Goal: Communication & Community: Answer question/provide support

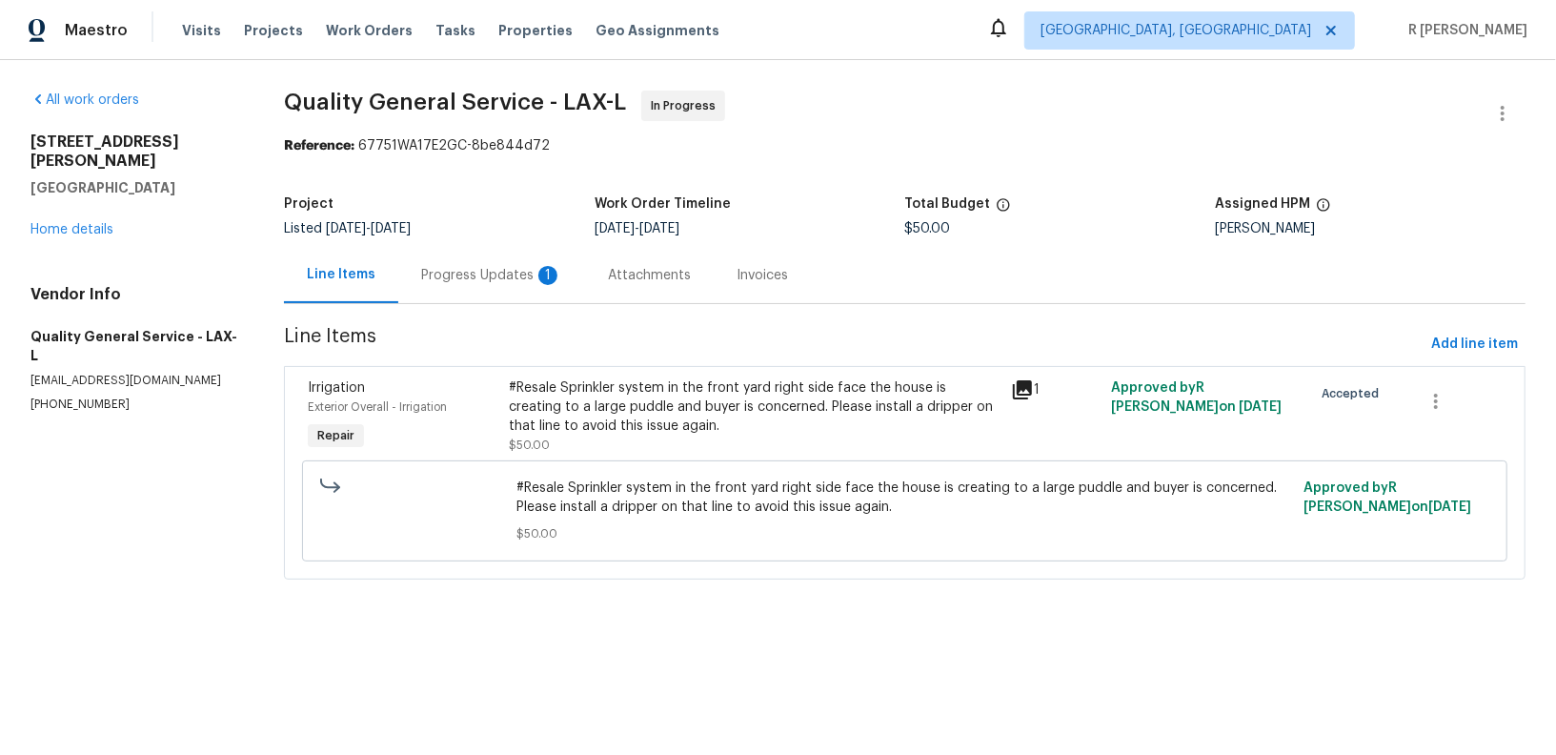
click at [461, 276] on div "Progress Updates 1" at bounding box center [491, 275] width 141 height 19
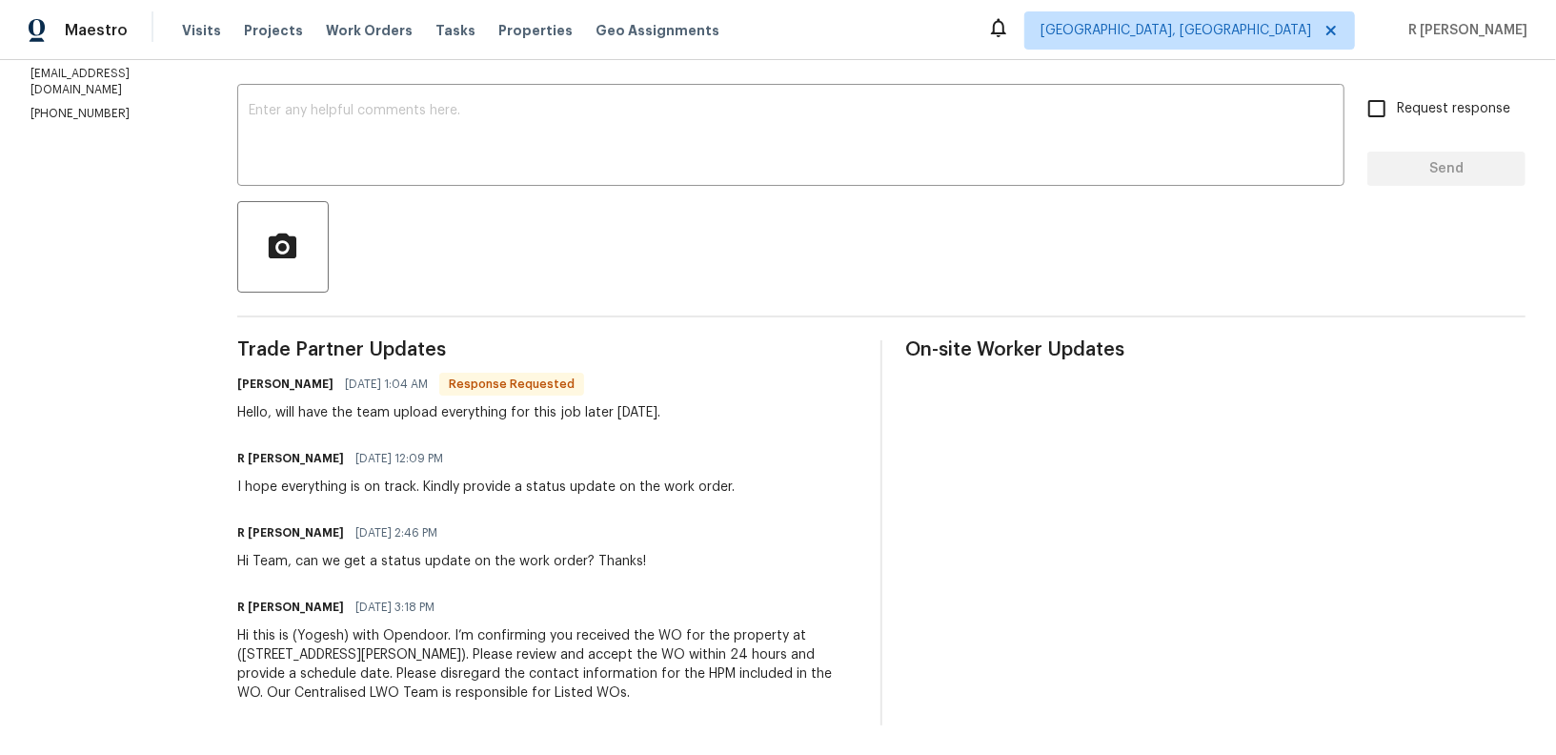
scroll to position [36, 0]
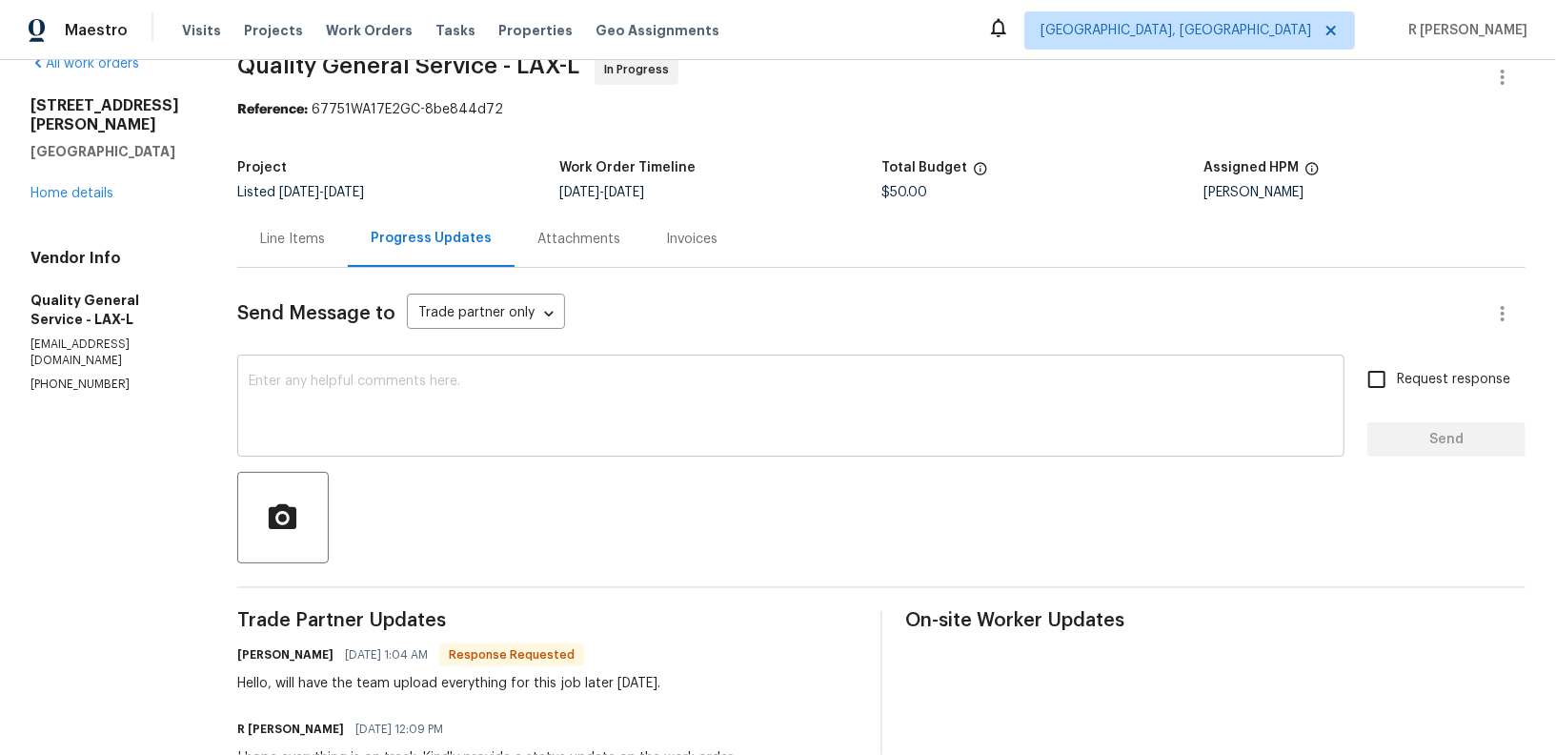
click at [581, 408] on textarea at bounding box center [791, 407] width 1084 height 67
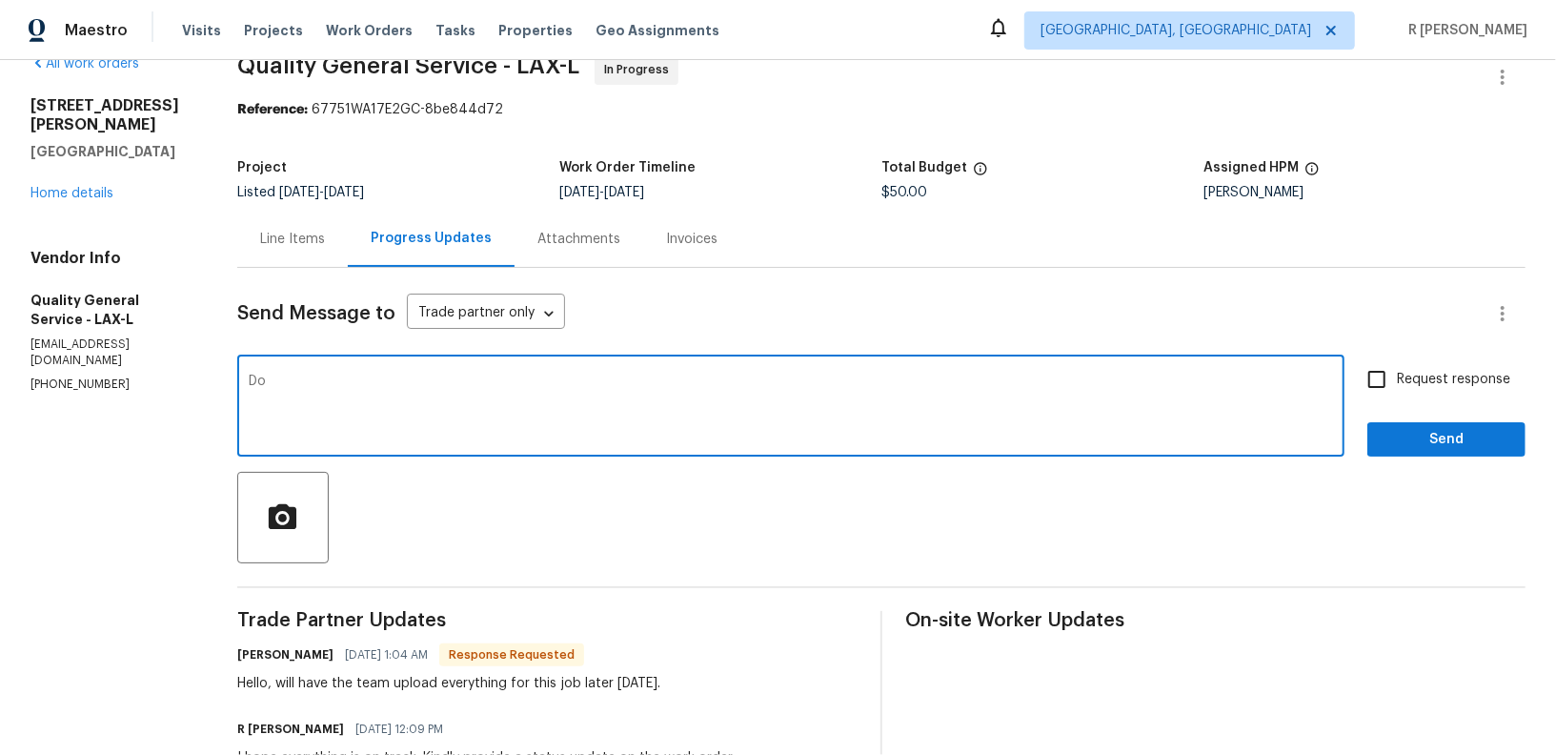
type textarea "D"
click at [270, 655] on h6 "Dulce Gonzalez" at bounding box center [285, 654] width 96 height 19
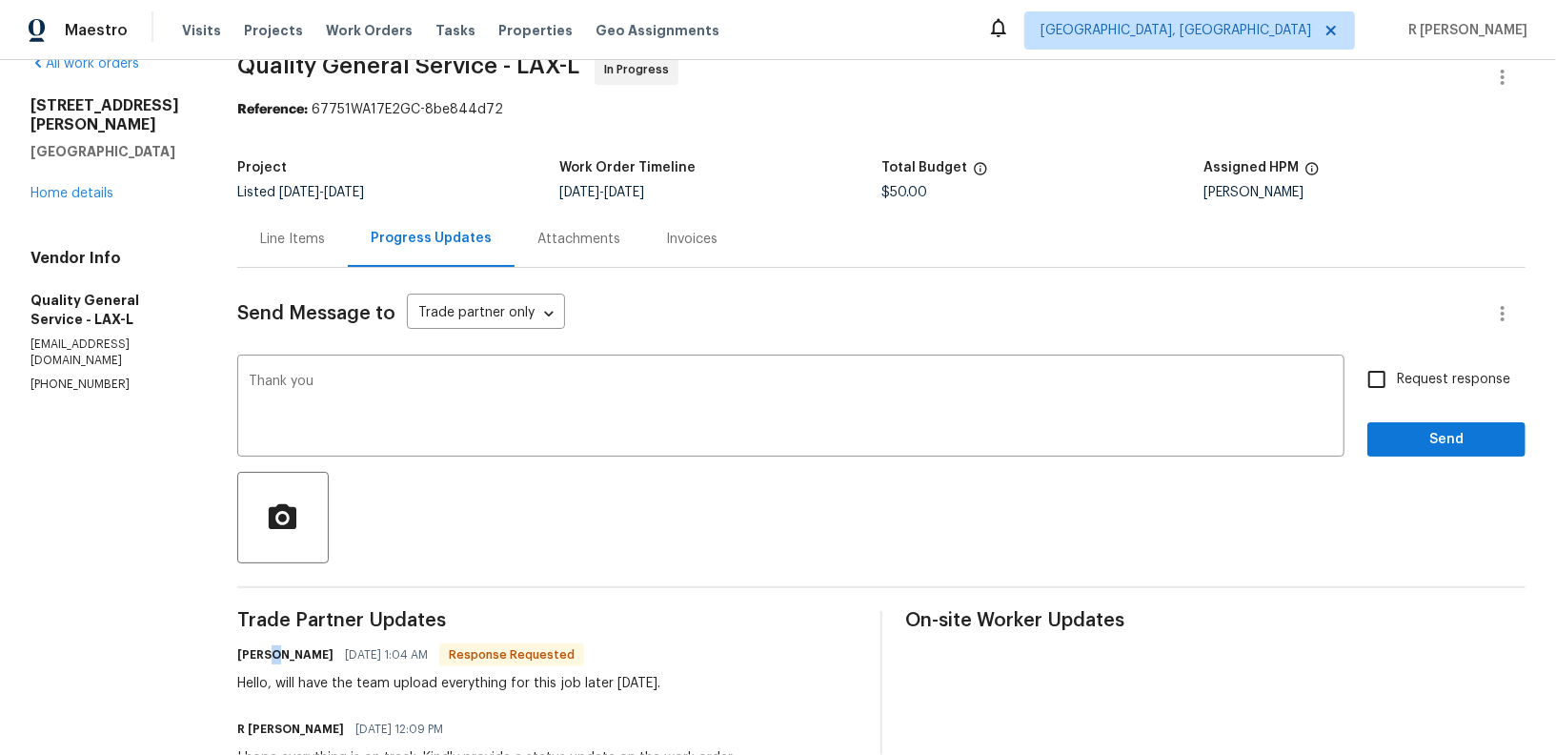
click at [261, 655] on h6 "Dulce Gonzalez" at bounding box center [285, 654] width 96 height 19
copy h6 "Dulce"
click at [412, 389] on textarea "Thank you" at bounding box center [791, 407] width 1084 height 67
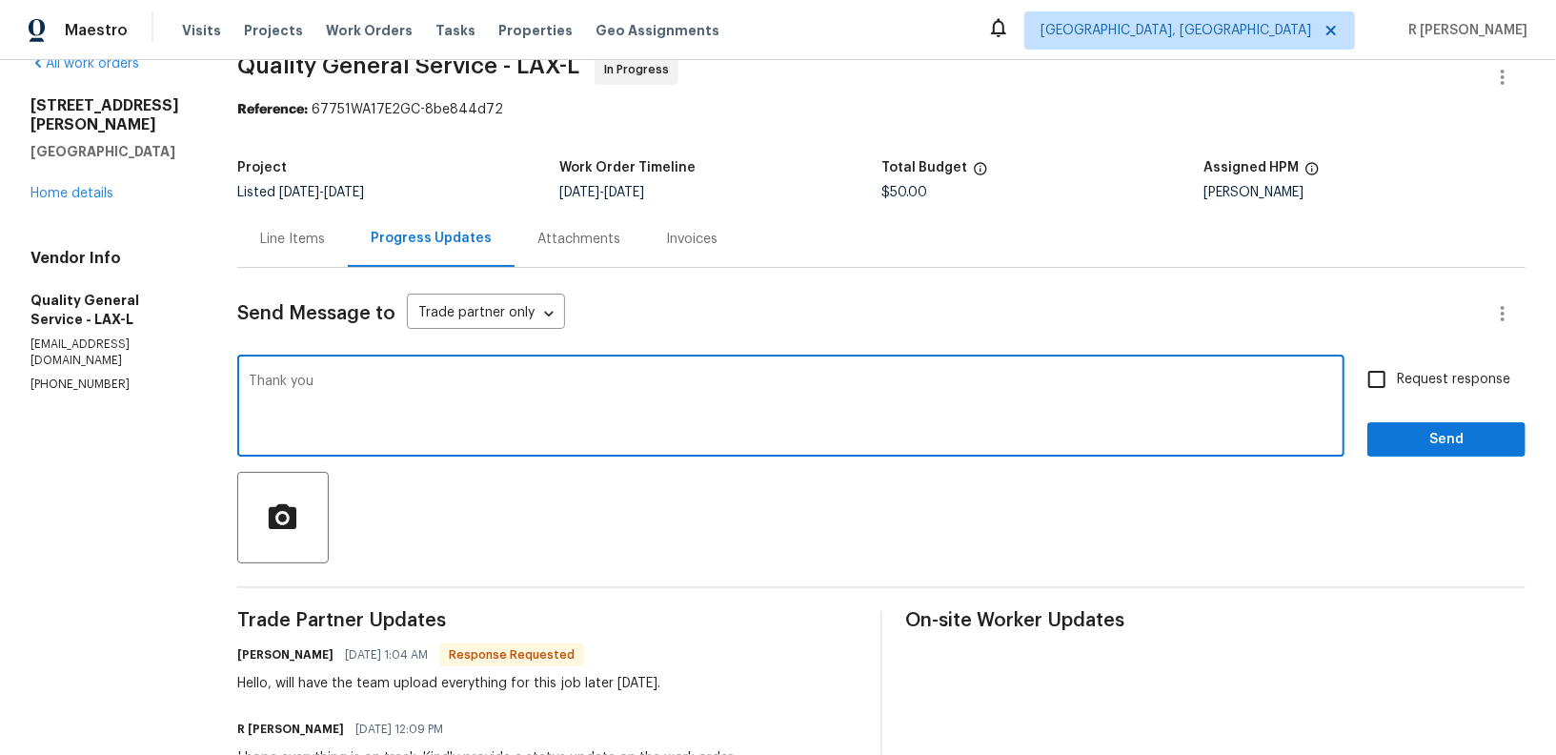
paste textarea "Dulce"
type textarea "Thank you Dulce."
click at [1470, 436] on span "Send" at bounding box center [1446, 440] width 128 height 24
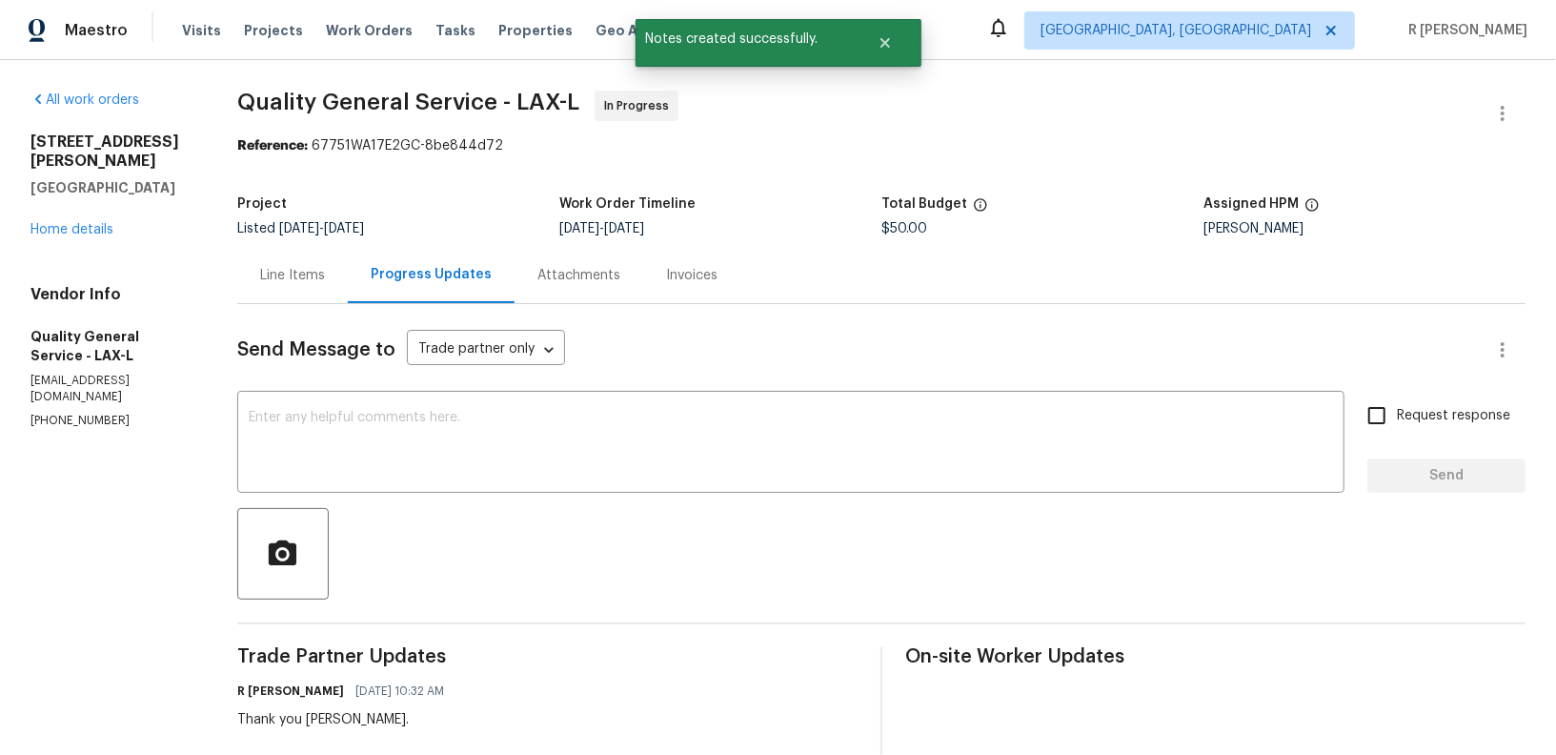
scroll to position [381, 0]
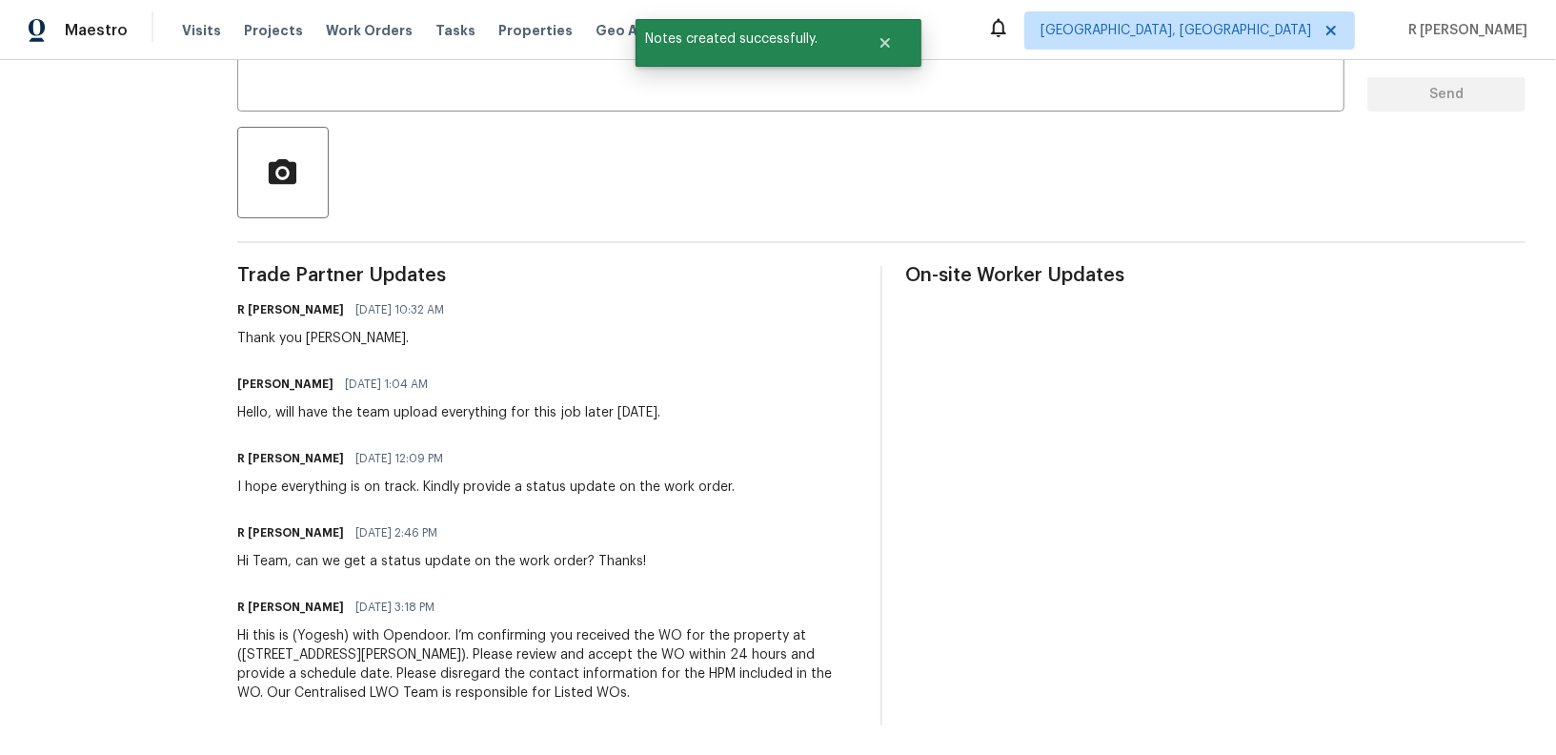
click at [302, 411] on div "Hello, will have the team upload everything for this job later today." at bounding box center [448, 412] width 423 height 19
copy div "Hello, will have the team upload everything for this job later today."
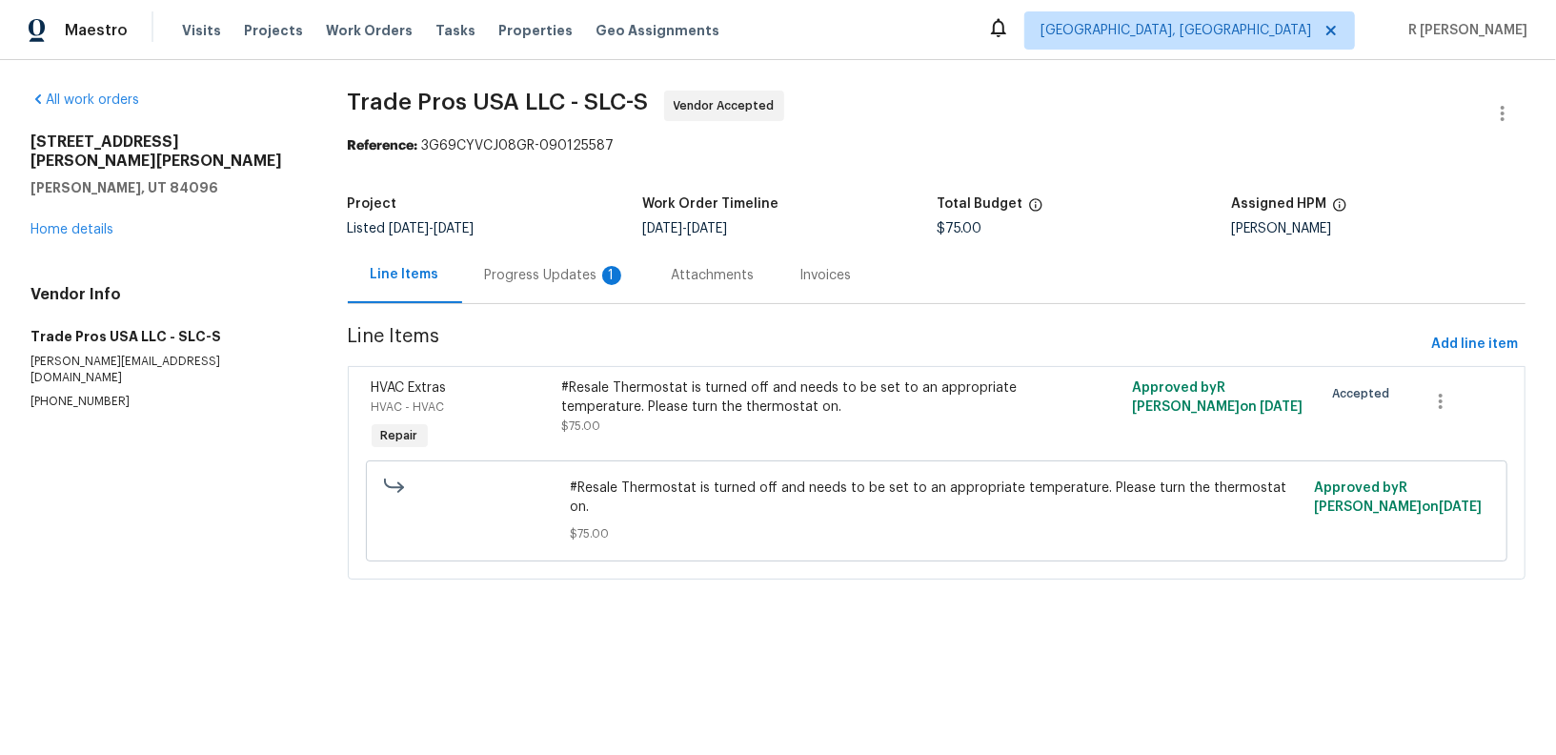
click at [570, 277] on div "Progress Updates 1" at bounding box center [555, 275] width 141 height 19
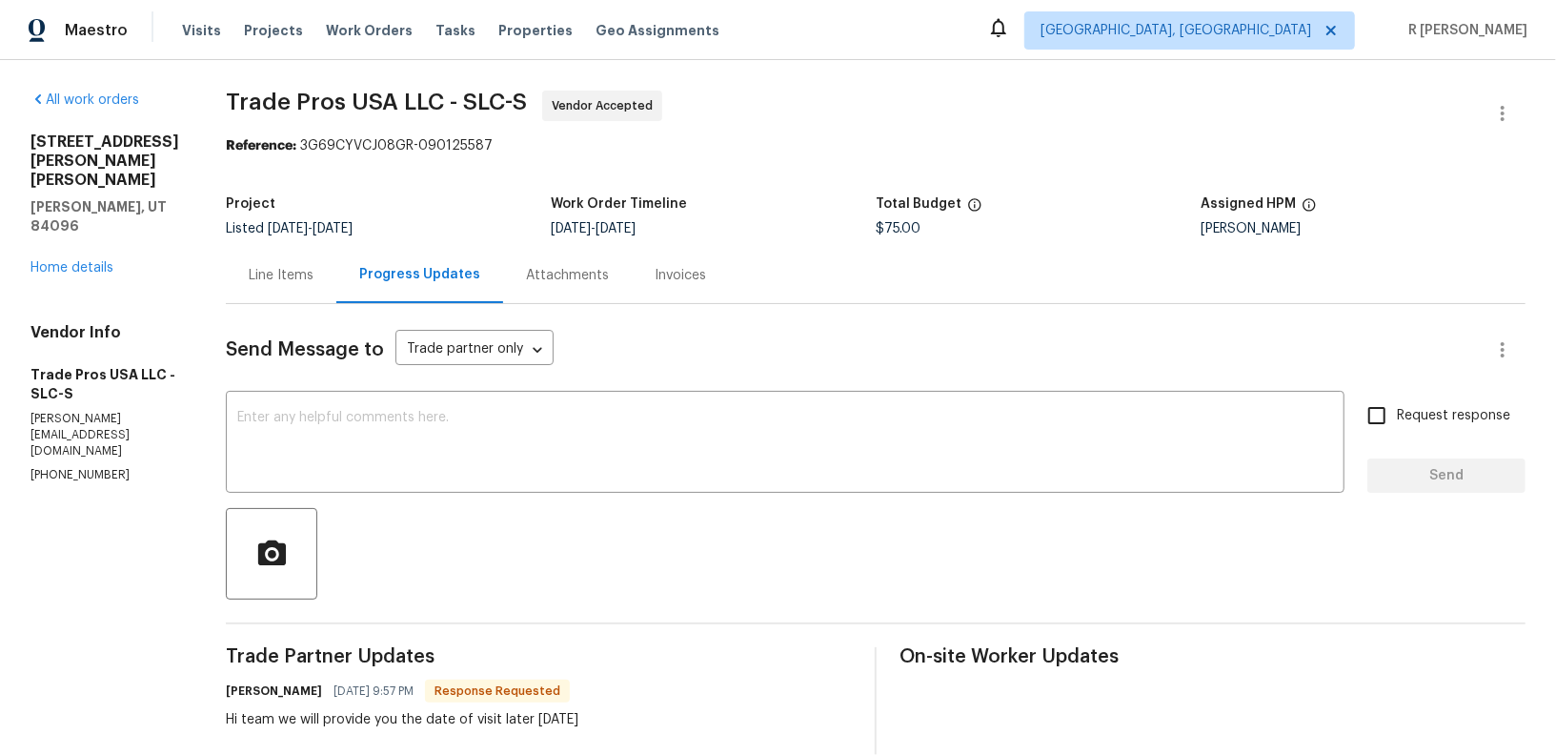
click at [295, 273] on div "Line Items" at bounding box center [281, 275] width 65 height 19
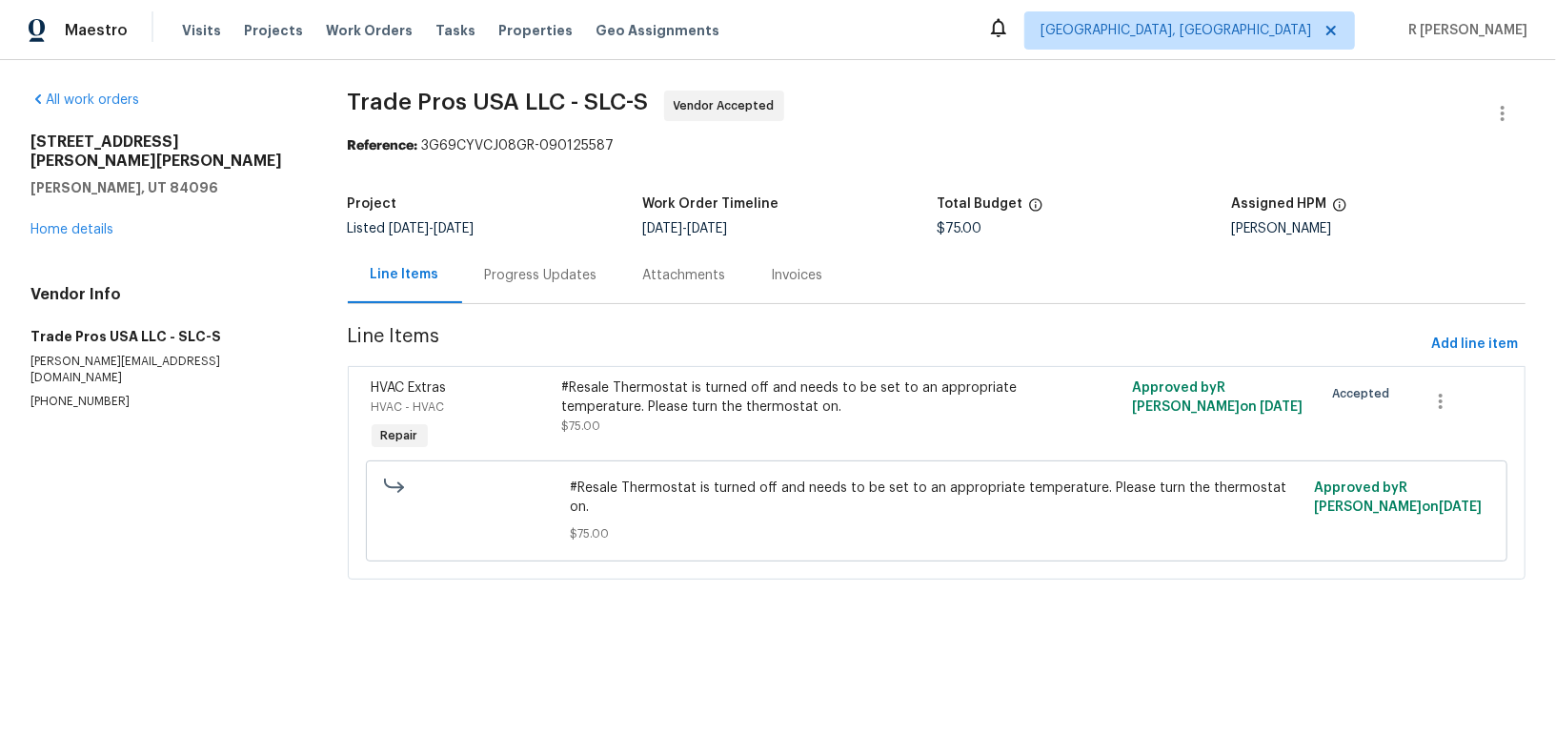
click at [539, 265] on div "Progress Updates" at bounding box center [541, 275] width 158 height 56
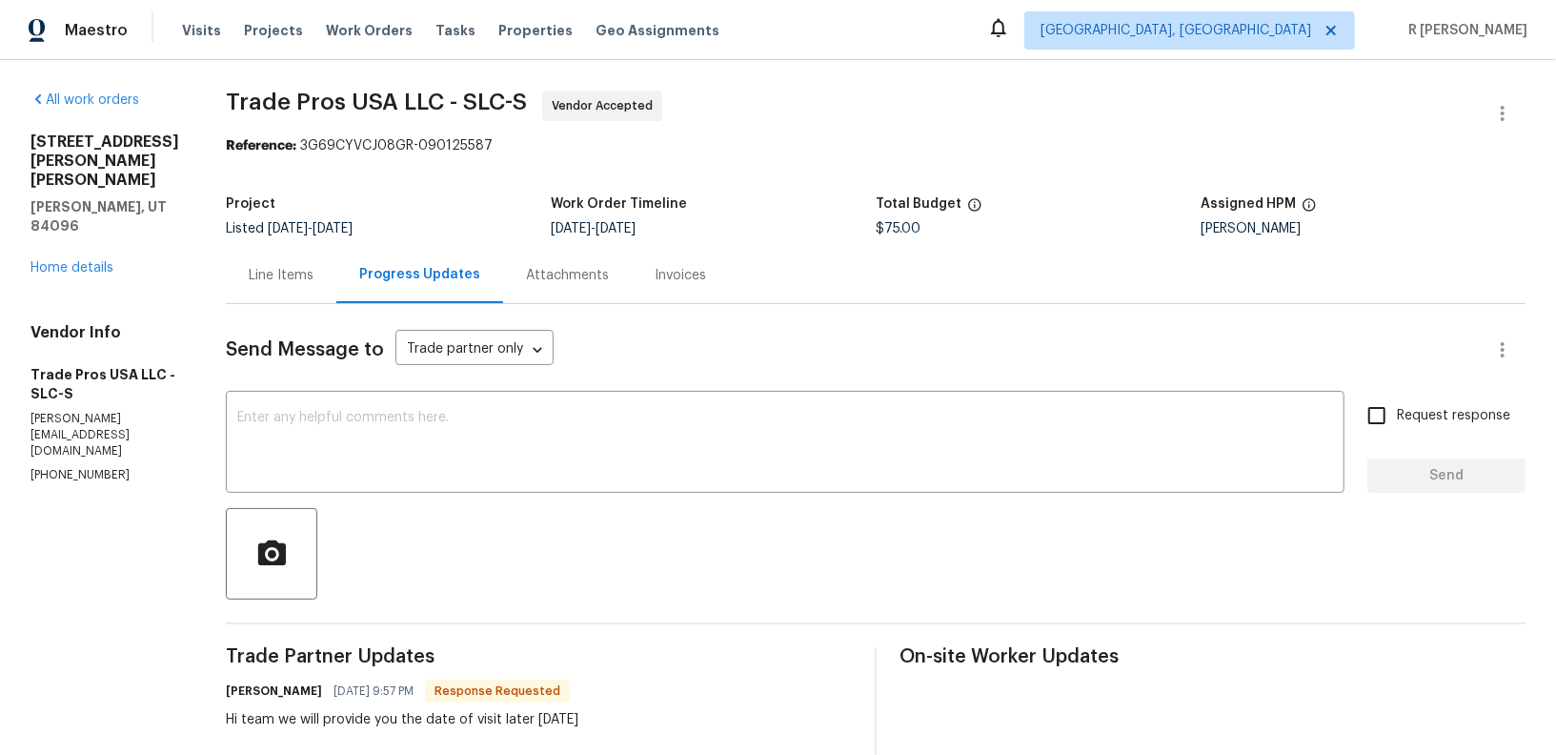
click at [491, 493] on div "Send Message to Trade partner only Trade partner only ​ x ​ Request response Se…" at bounding box center [875, 593] width 1299 height 579
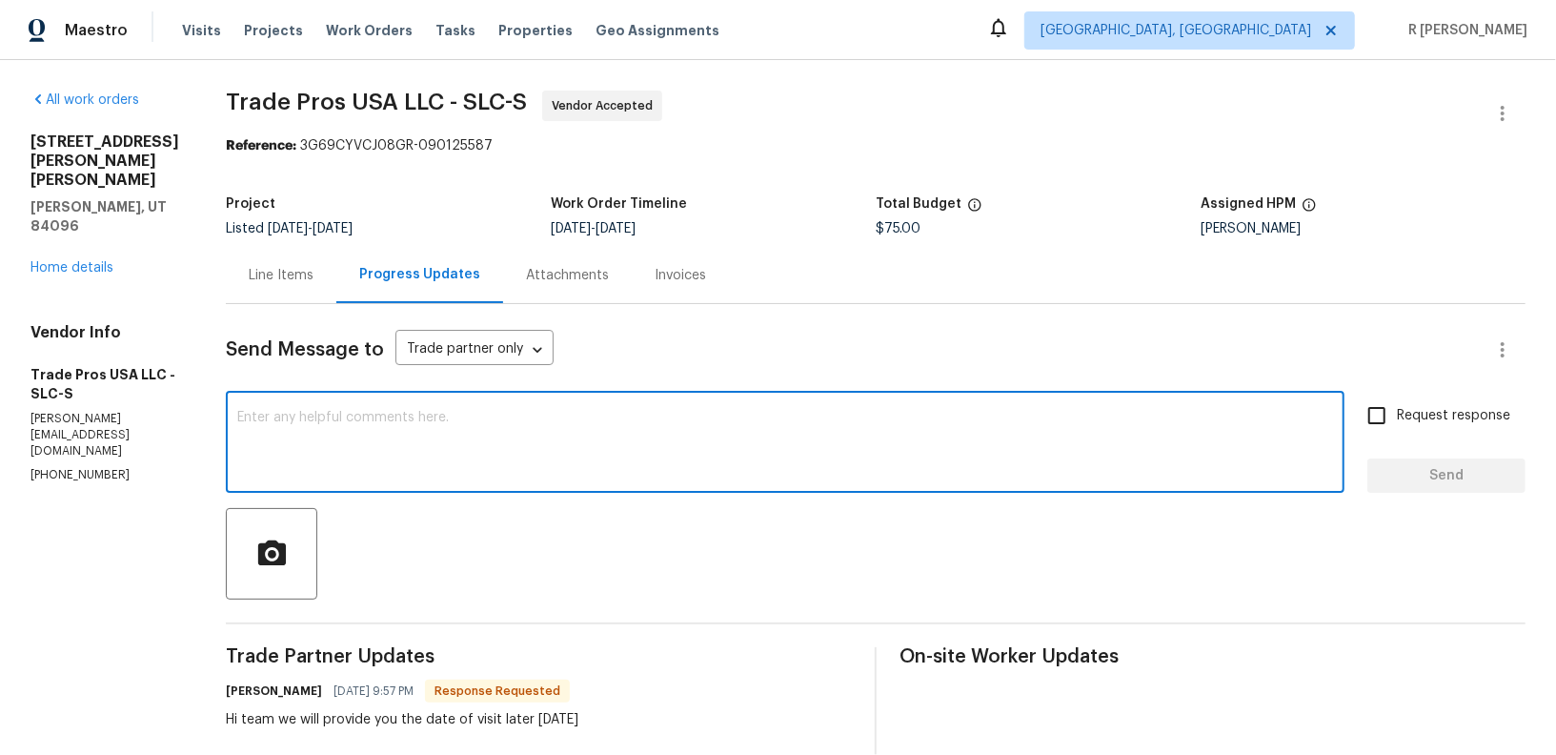
click at [455, 461] on textarea at bounding box center [785, 444] width 1096 height 67
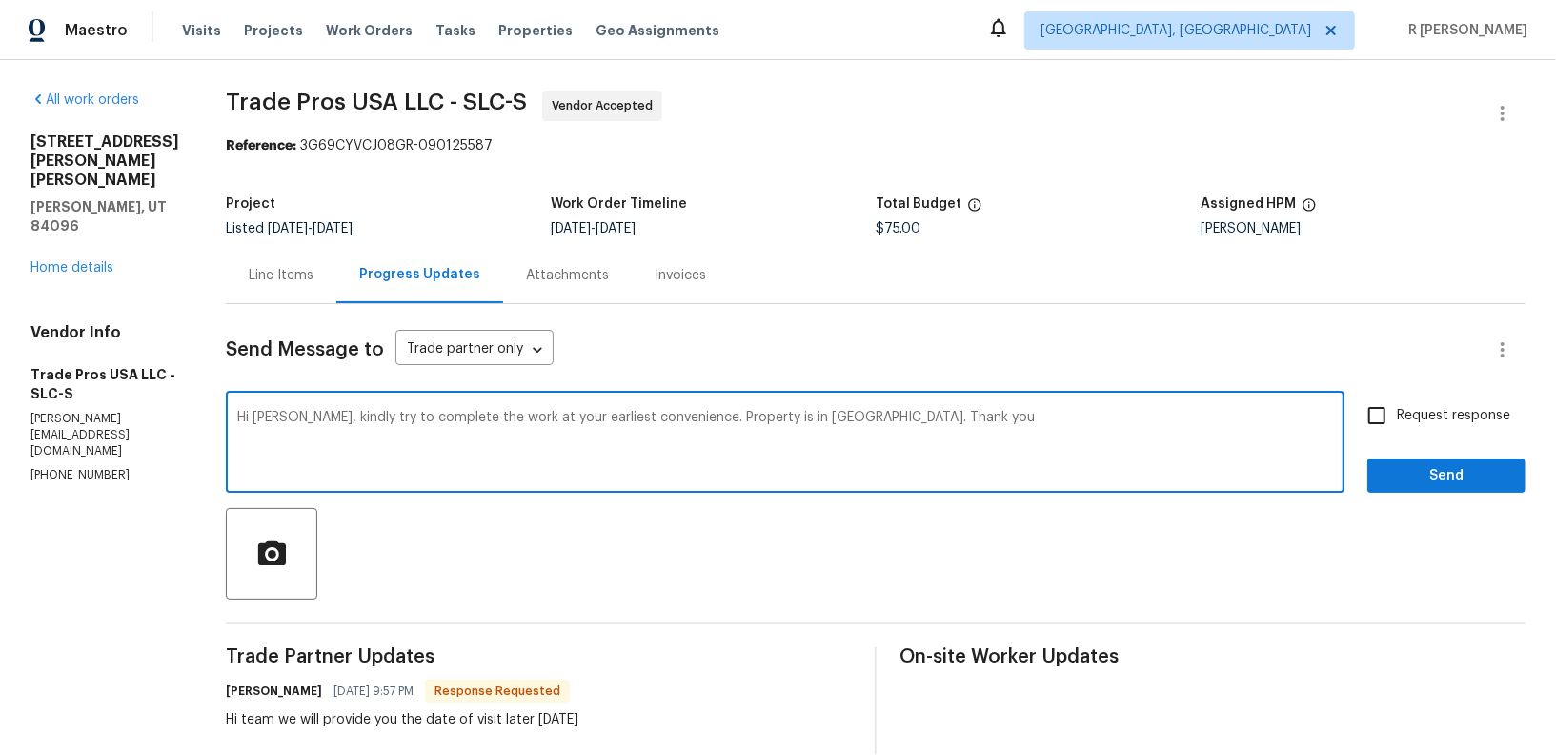
type textarea "Hi Trevor, kindly try to complete the work at your earliest convenience. Proper…"
click at [1403, 420] on span "Request response" at bounding box center [1453, 416] width 113 height 20
click at [1397, 420] on input "Request response" at bounding box center [1377, 415] width 40 height 40
checkbox input "true"
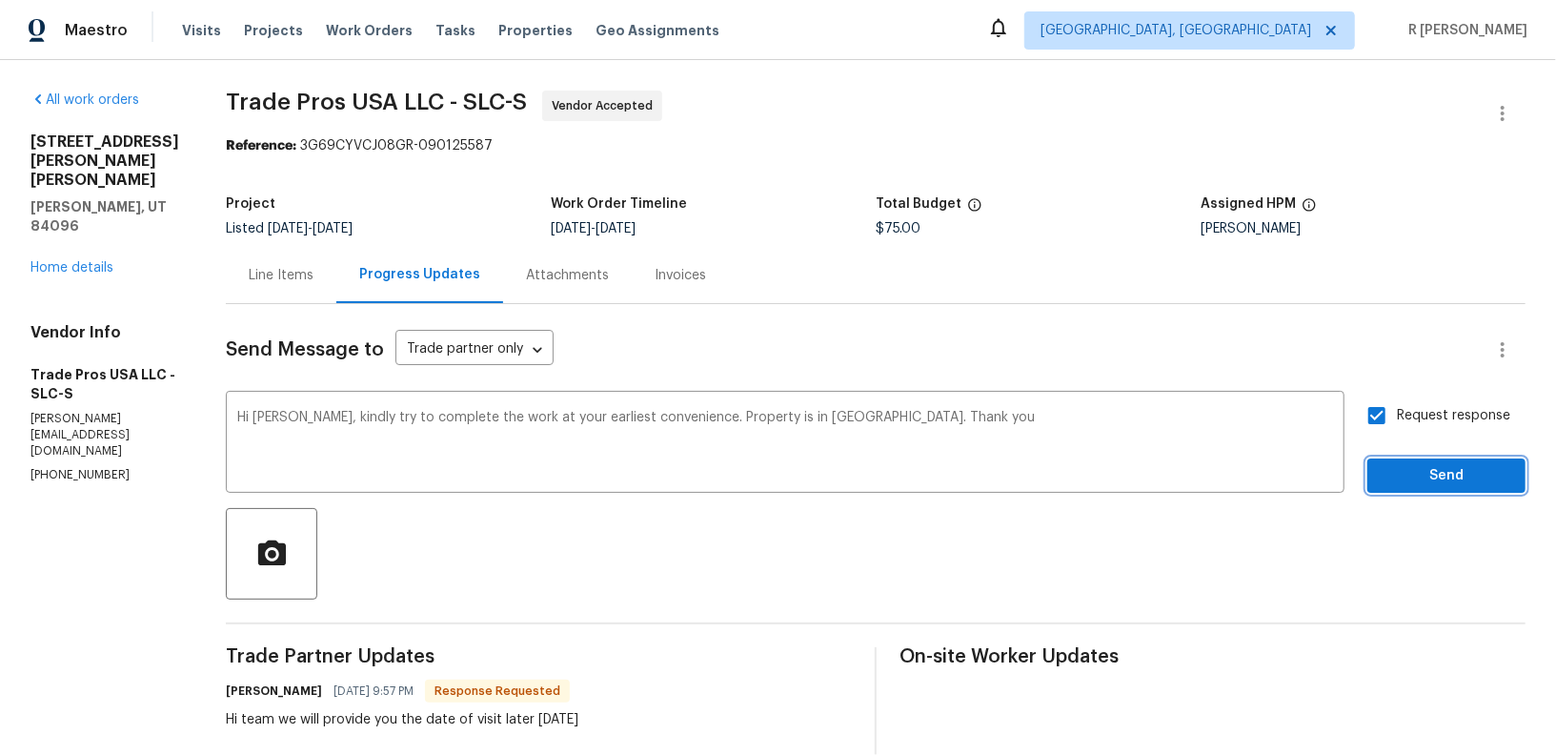
click at [1430, 490] on button "Send" at bounding box center [1446, 475] width 158 height 35
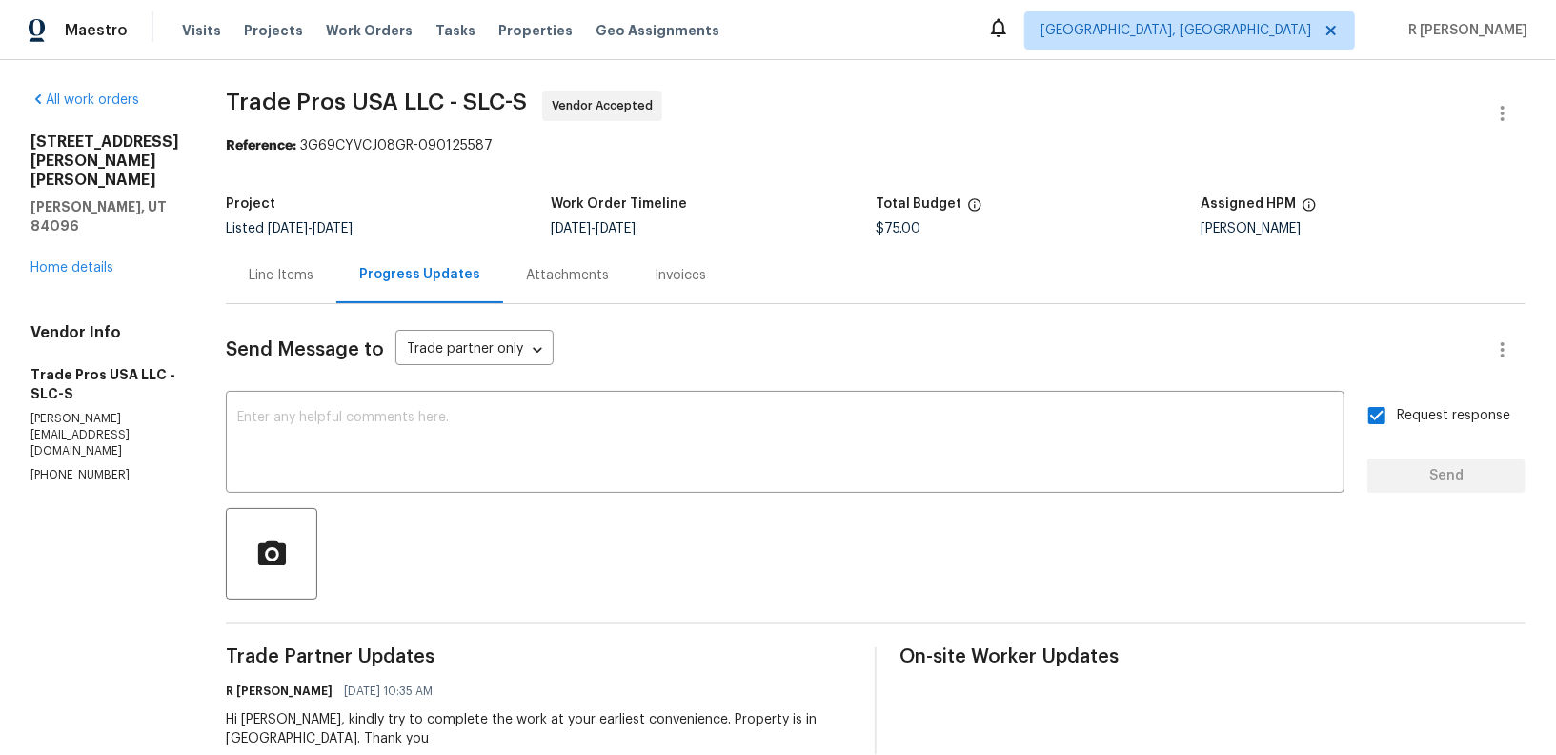
scroll to position [153, 0]
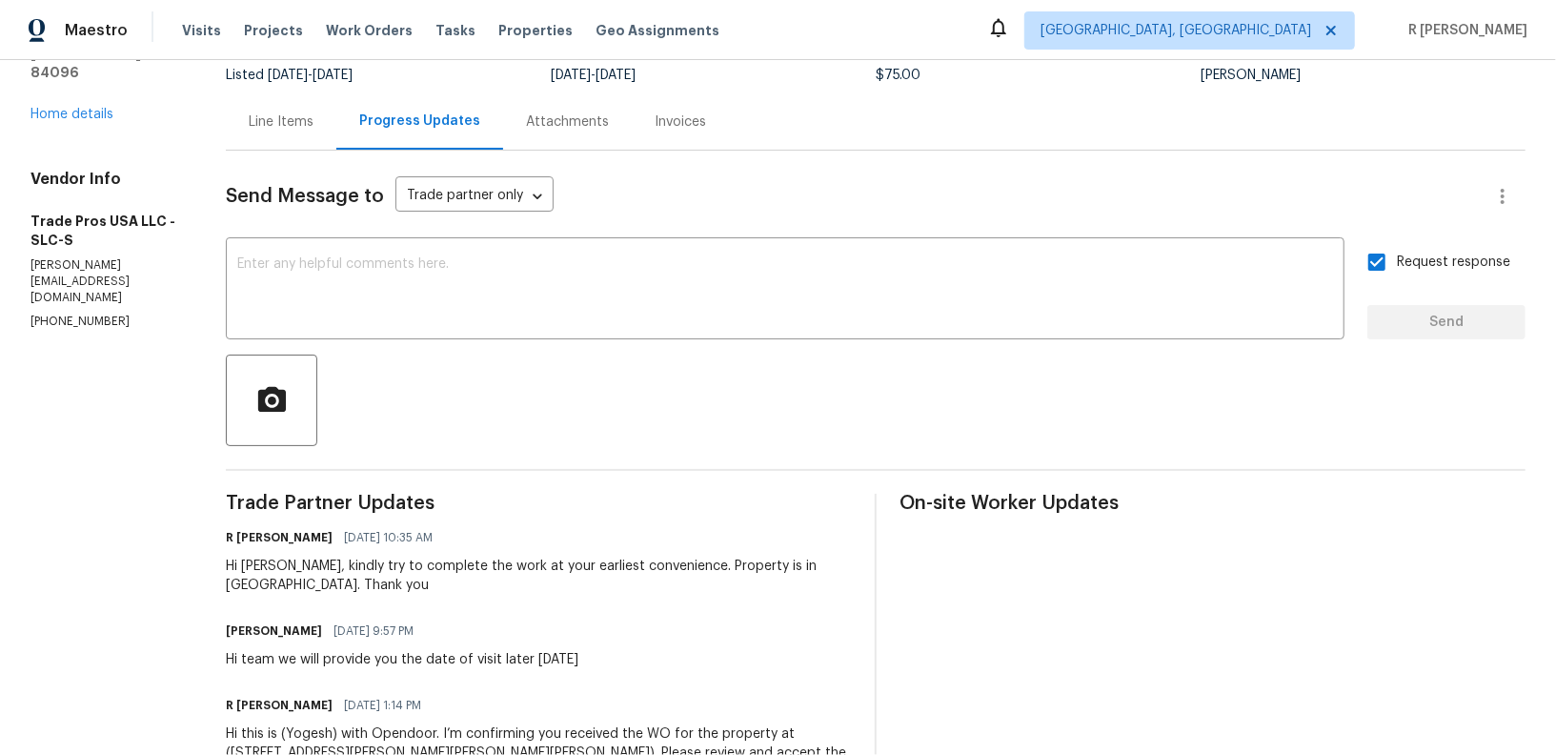
click at [449, 658] on div "Hi team we will provide you the date of visit later today" at bounding box center [402, 659] width 352 height 19
copy div "Hi team we will provide you the date of visit later today"
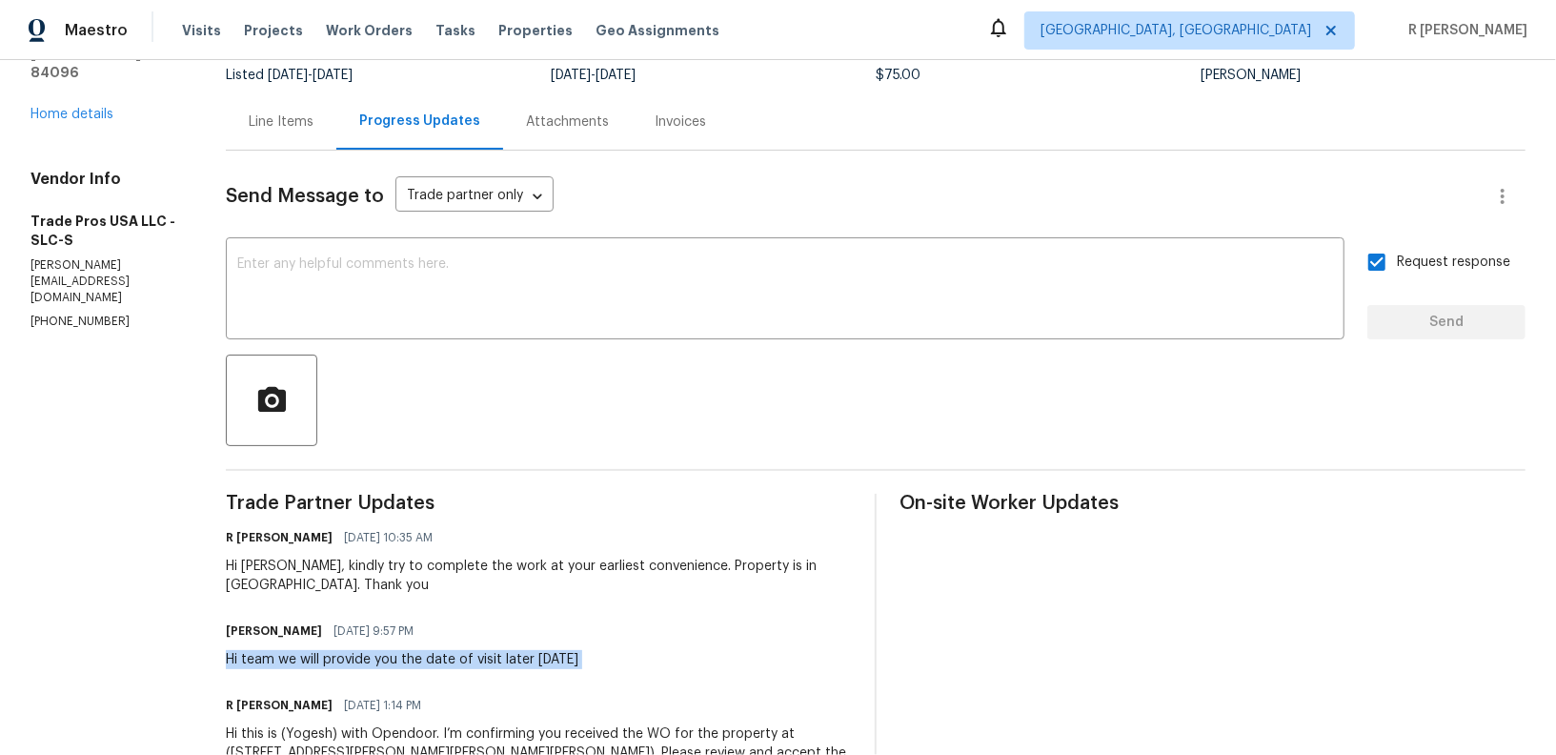
scroll to position [0, 0]
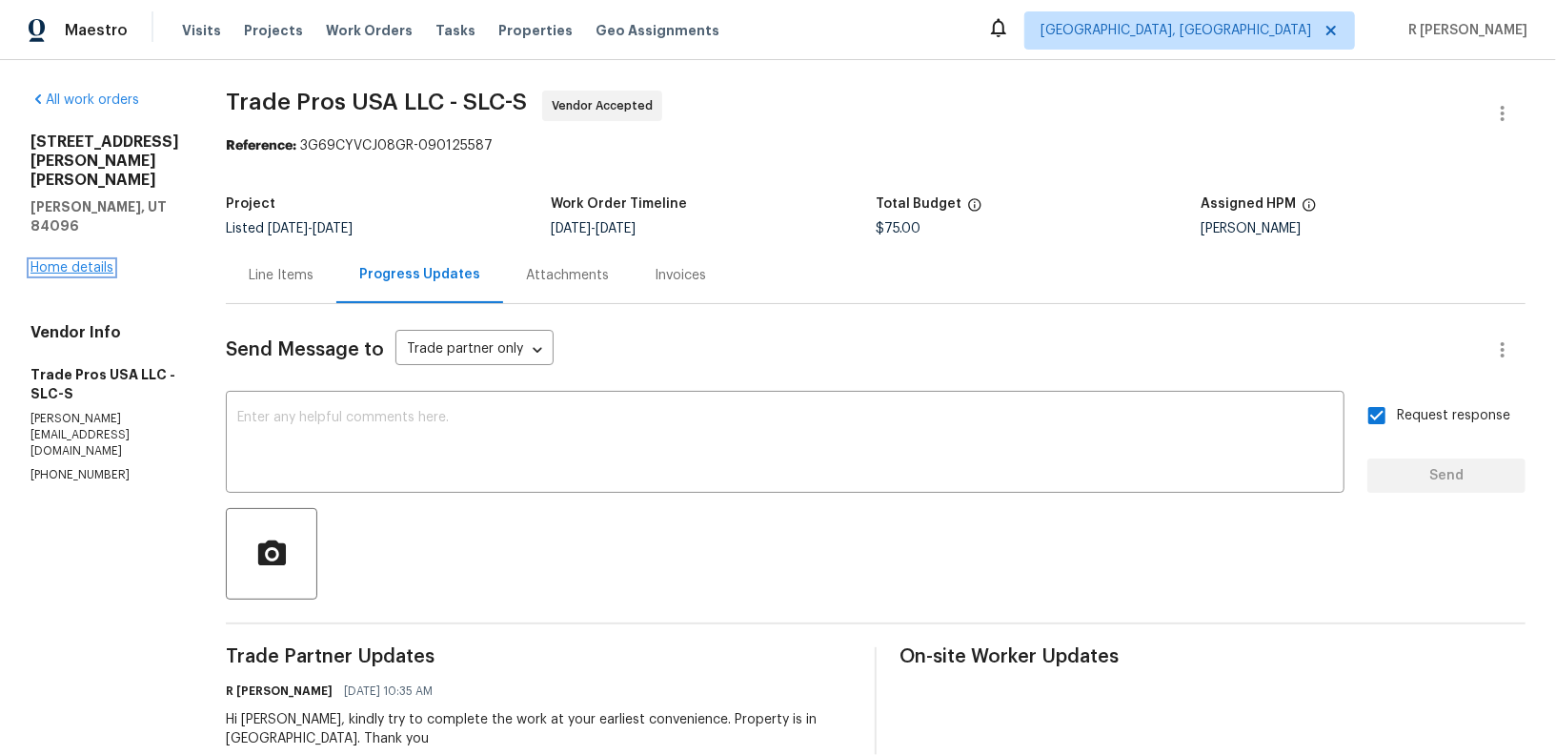
click at [70, 261] on link "Home details" at bounding box center [71, 267] width 83 height 13
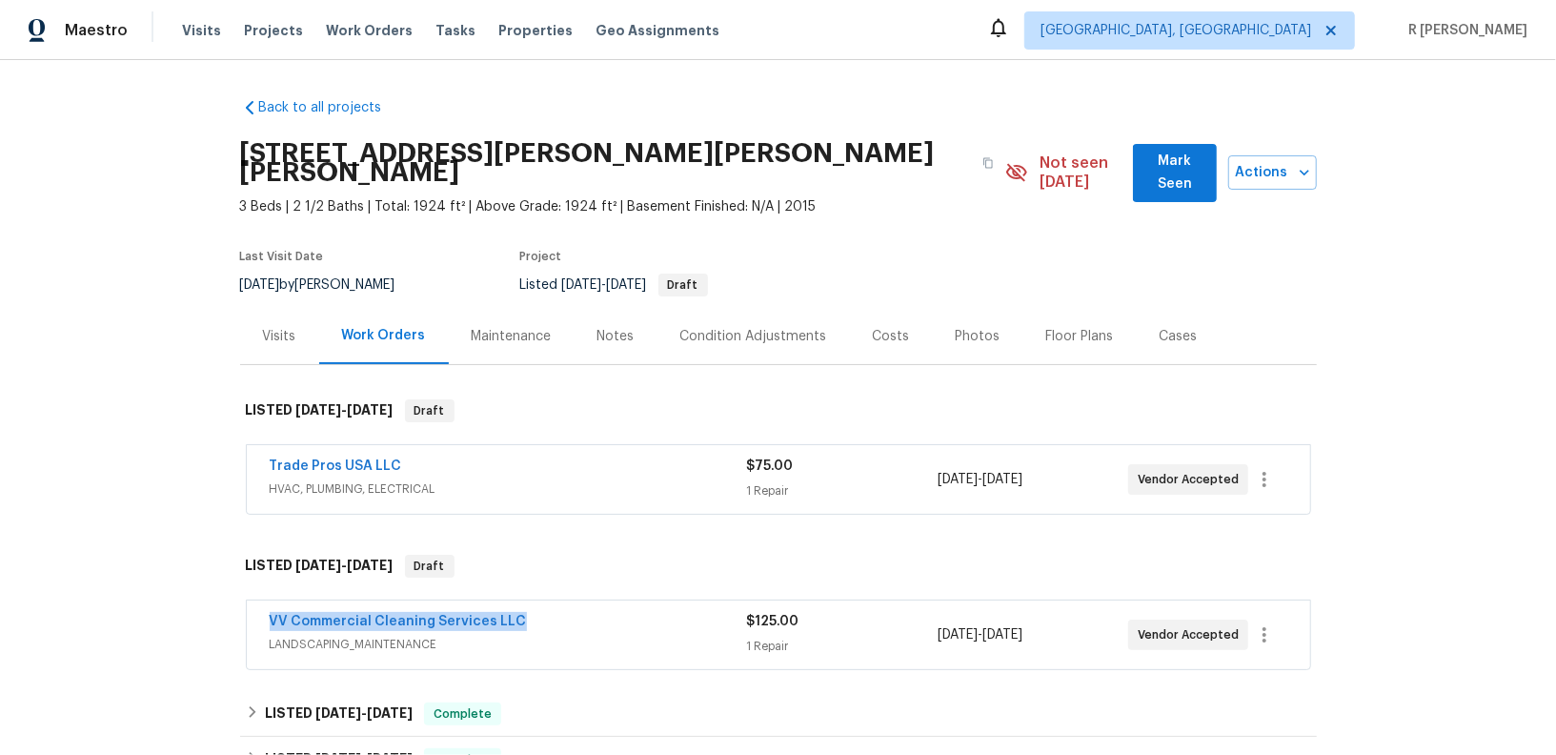
drag, startPoint x: 537, startPoint y: 601, endPoint x: 70, endPoint y: 592, distance: 467.9
click at [70, 592] on div "Back to all projects 5316 W Stone Hayes Dr, Herriman, UT 84096 3 Beds | 2 1/2 B…" at bounding box center [778, 407] width 1556 height 695
copy link "VV Commercial Cleaning Services LLC"
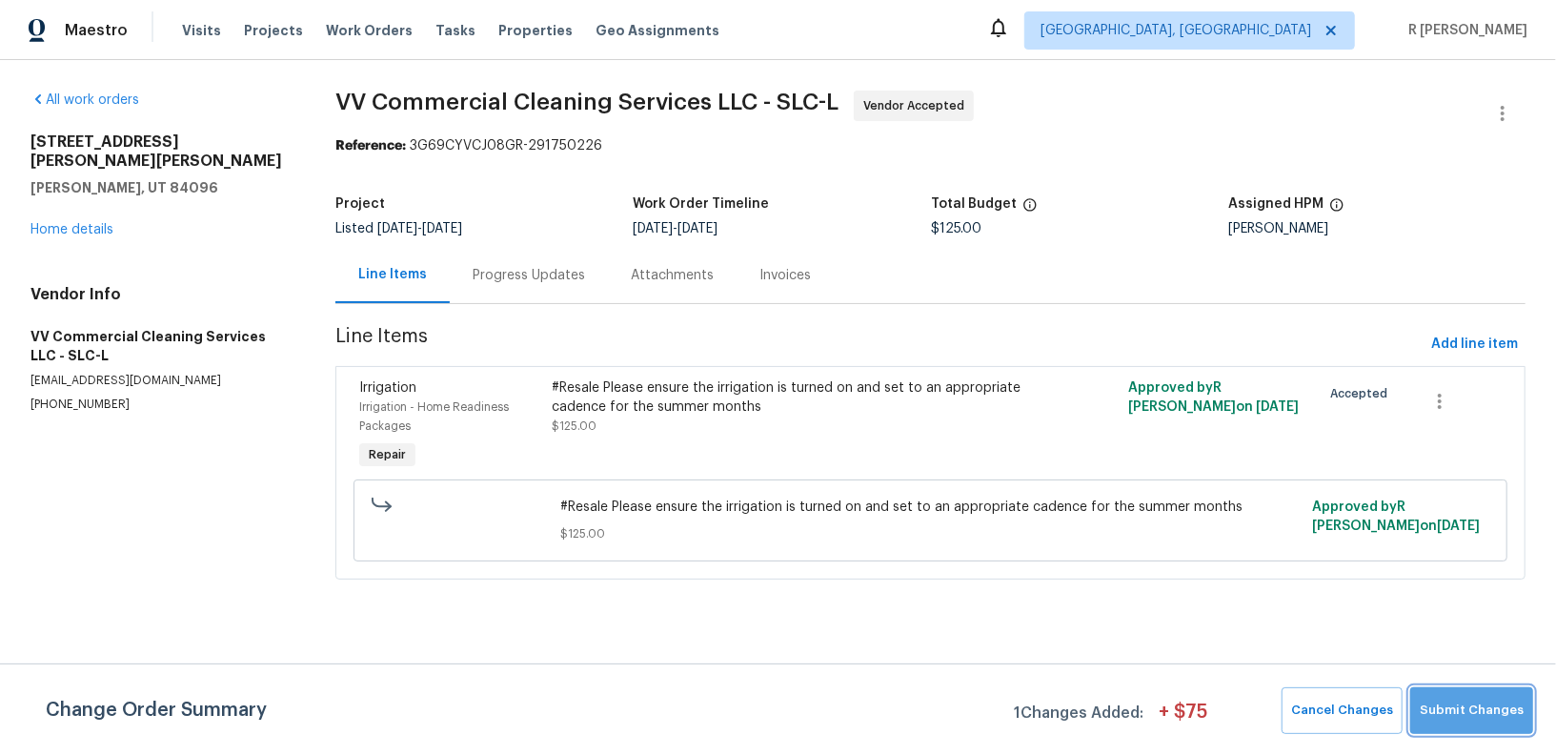
click at [1484, 707] on span "Submit Changes" at bounding box center [1472, 710] width 104 height 22
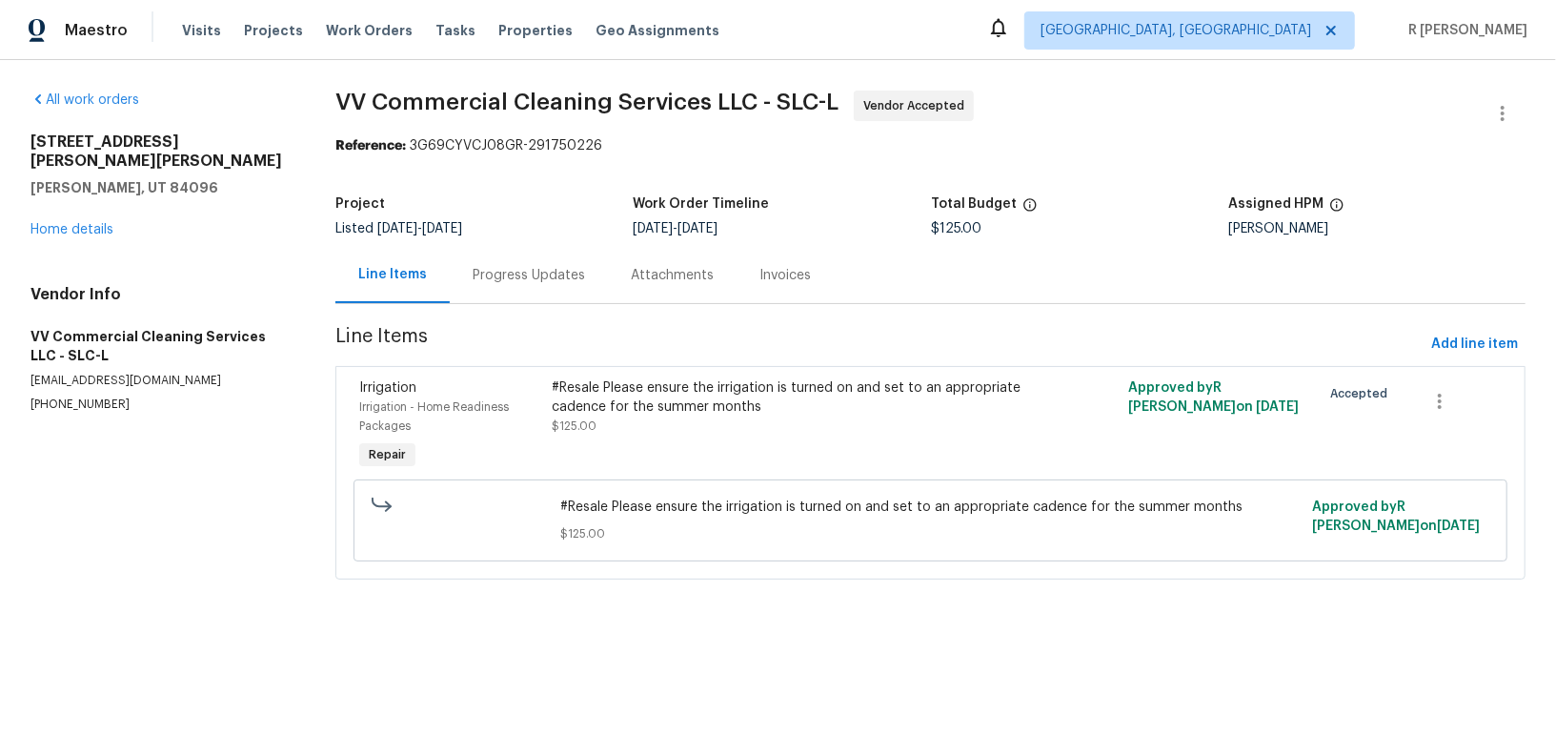
click at [567, 284] on div "Progress Updates" at bounding box center [529, 275] width 112 height 19
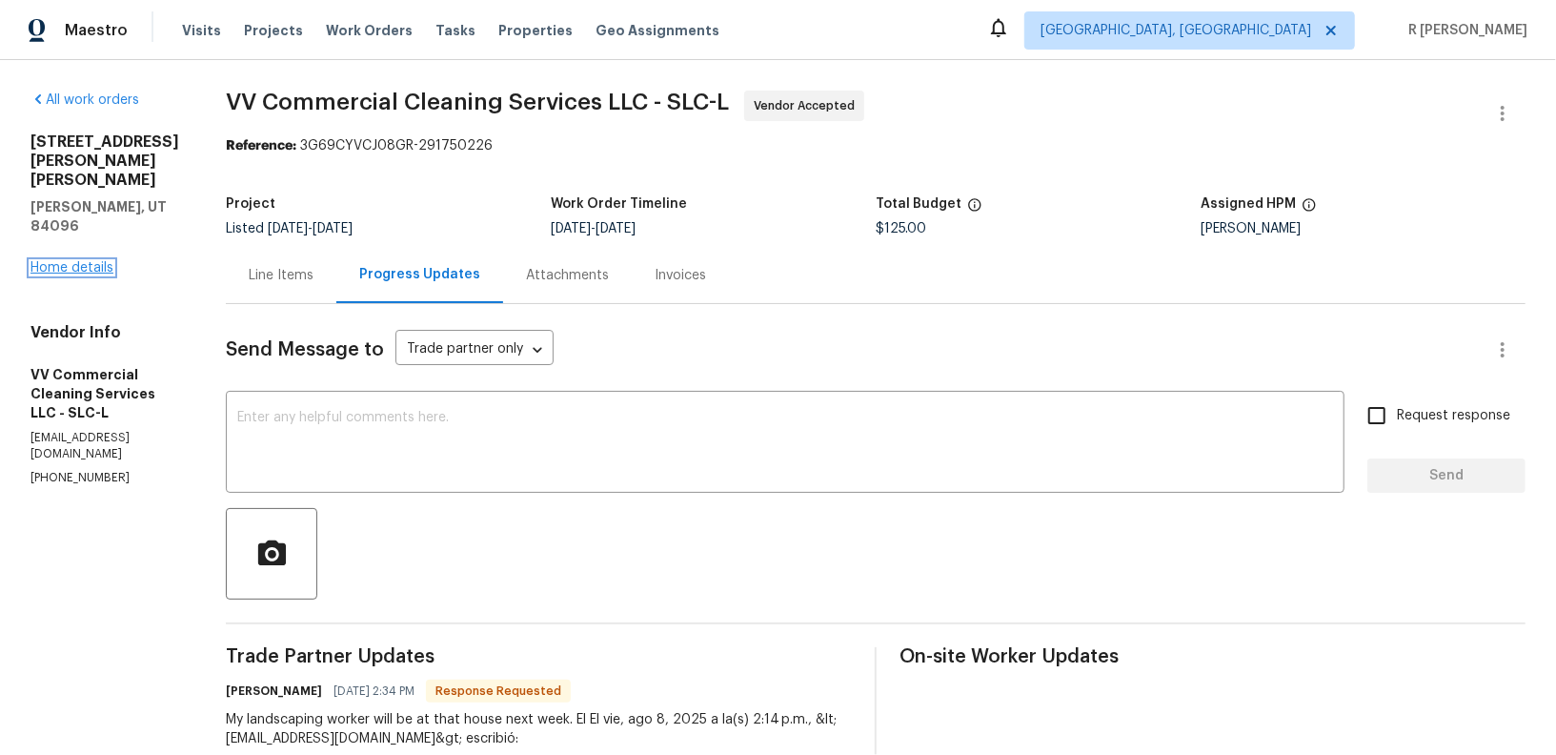
click at [79, 261] on link "Home details" at bounding box center [71, 267] width 83 height 13
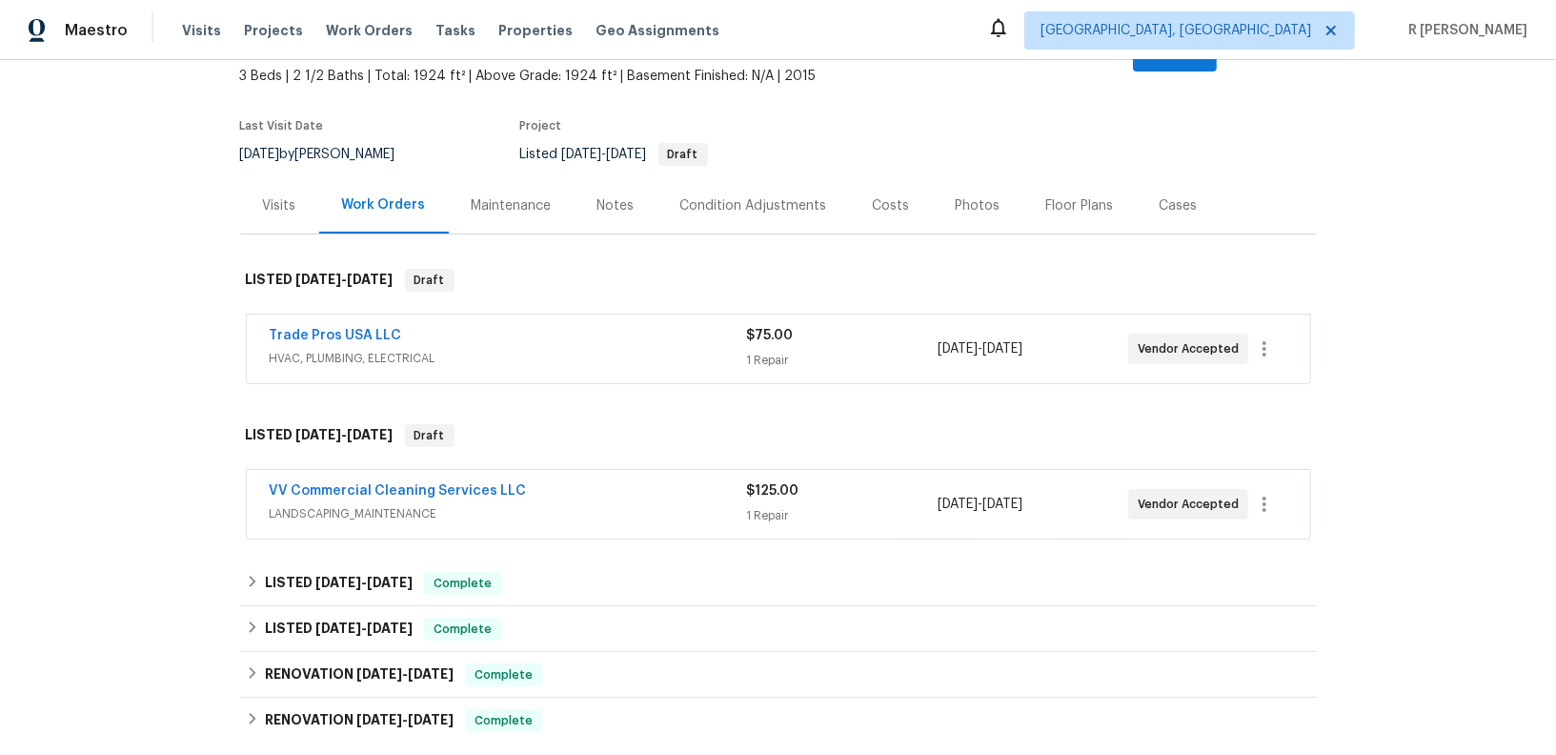
scroll to position [178, 0]
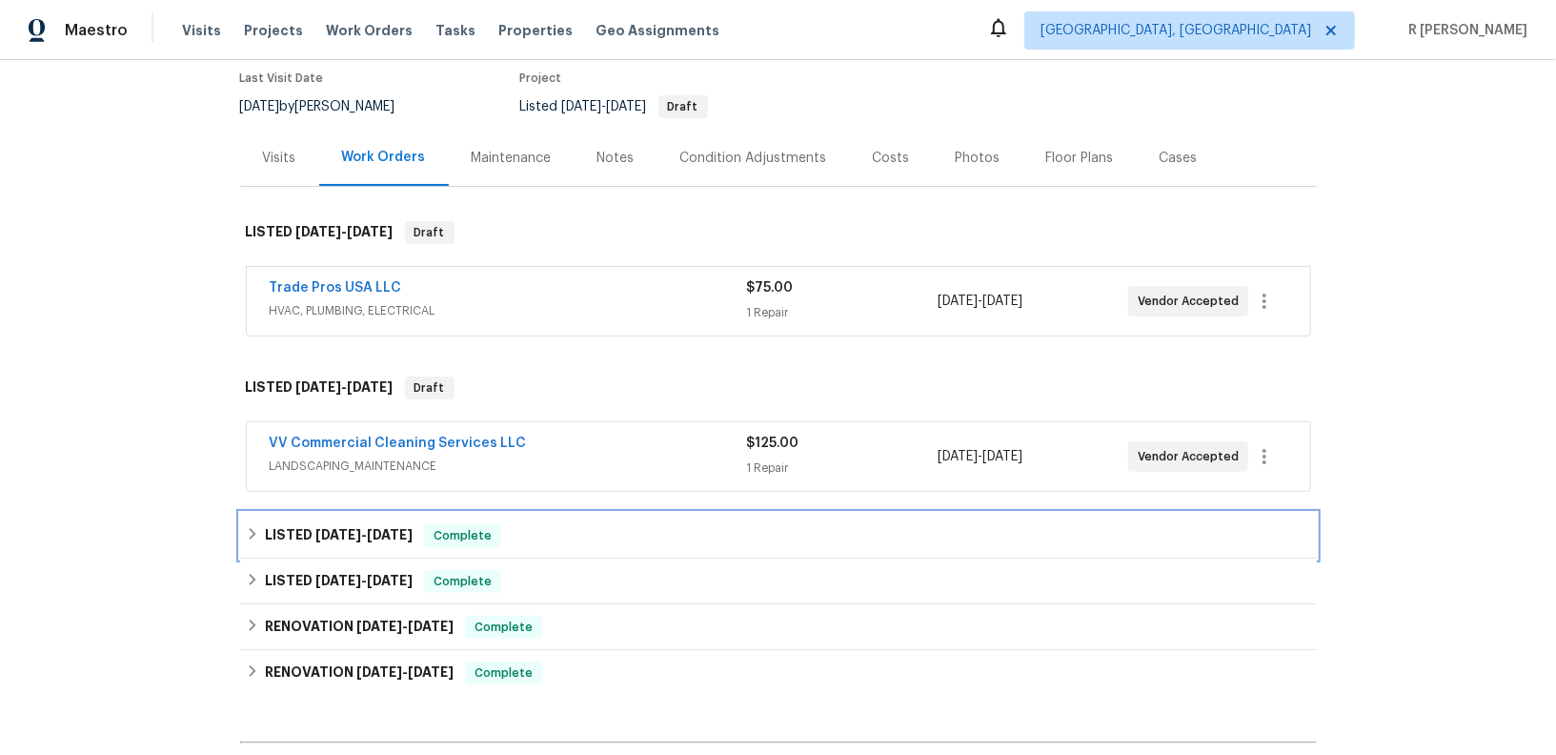
click at [578, 524] on div "LISTED 7/10/25 - 7/14/25 Complete" at bounding box center [778, 535] width 1065 height 23
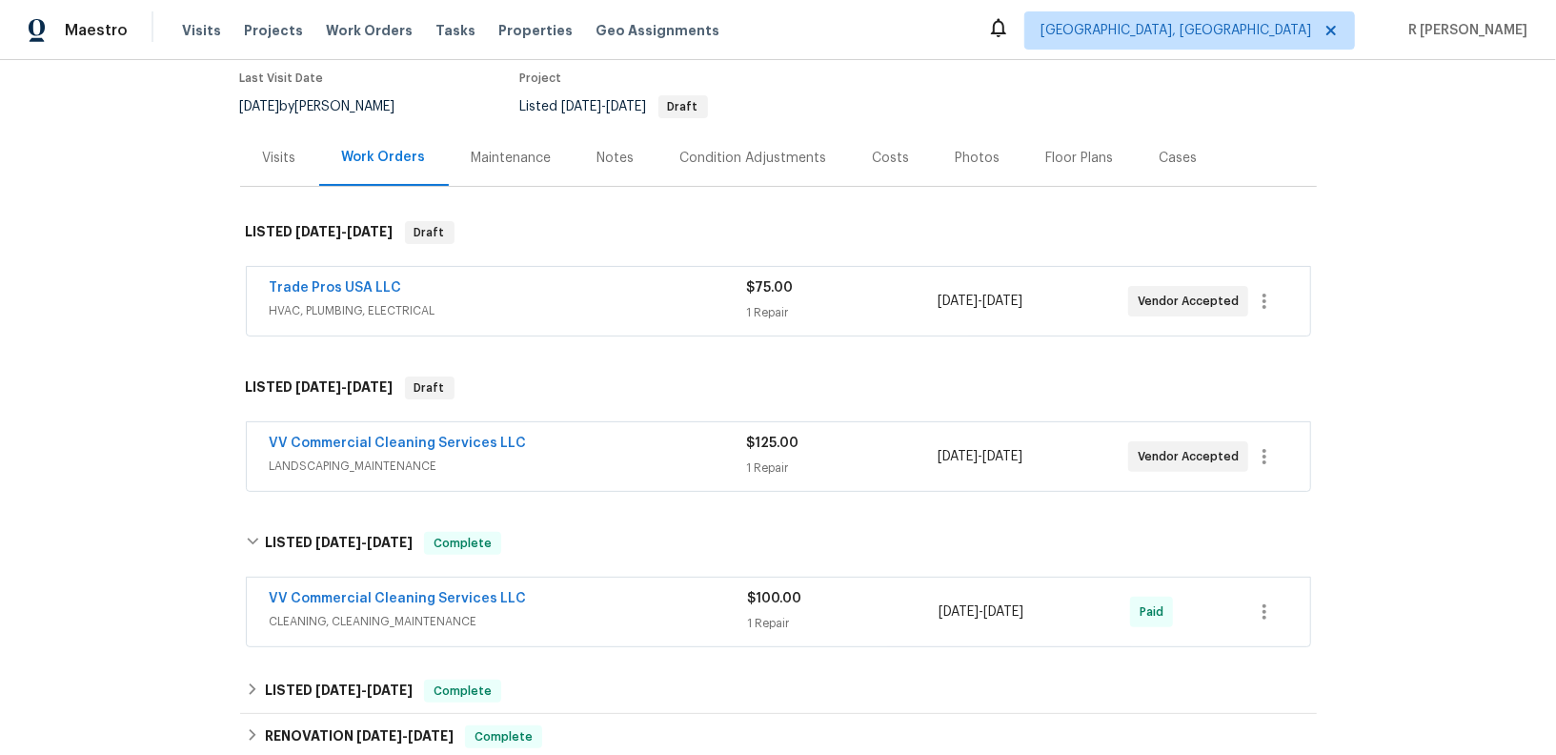
click at [605, 589] on div "VV Commercial Cleaning Services LLC" at bounding box center [509, 600] width 478 height 23
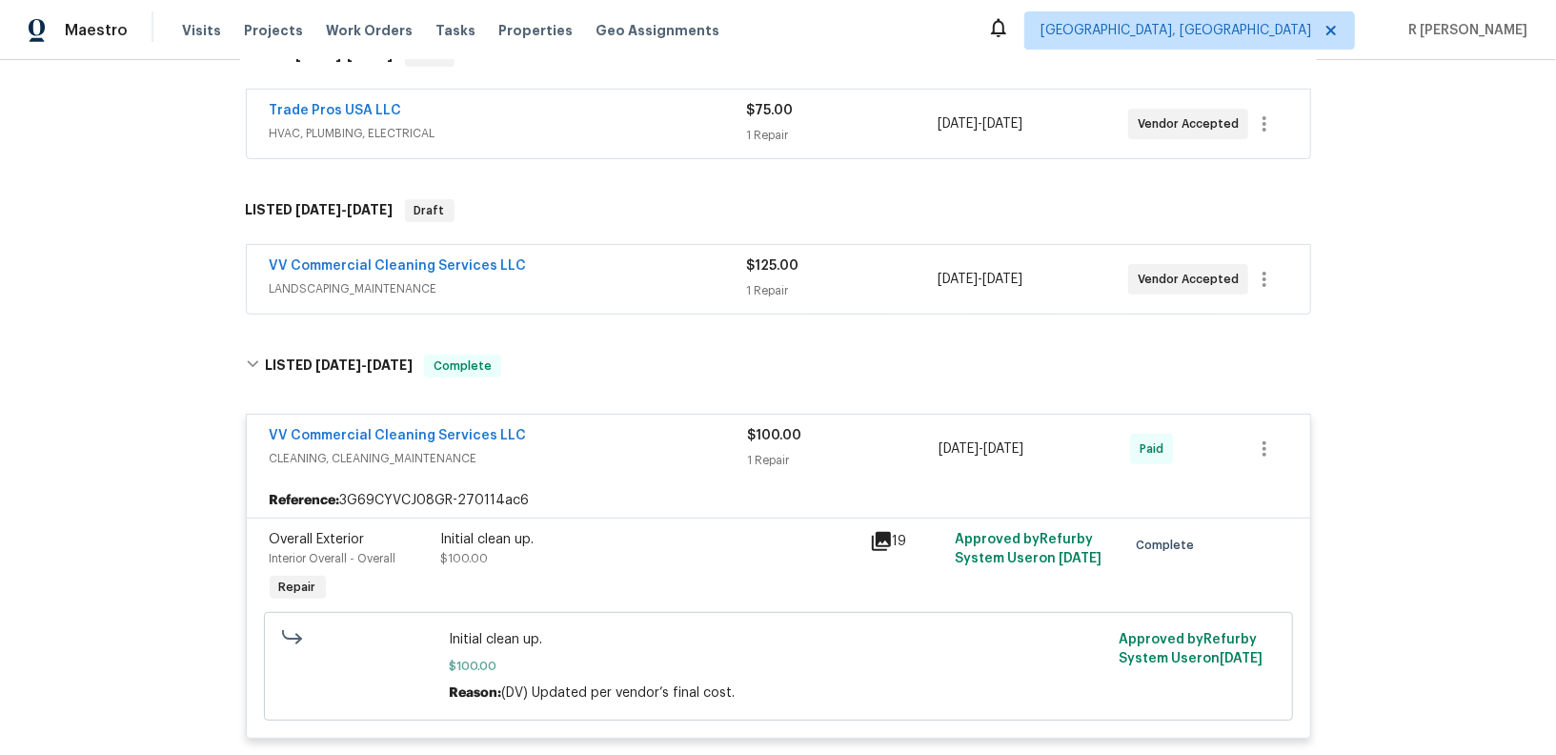
scroll to position [527, 0]
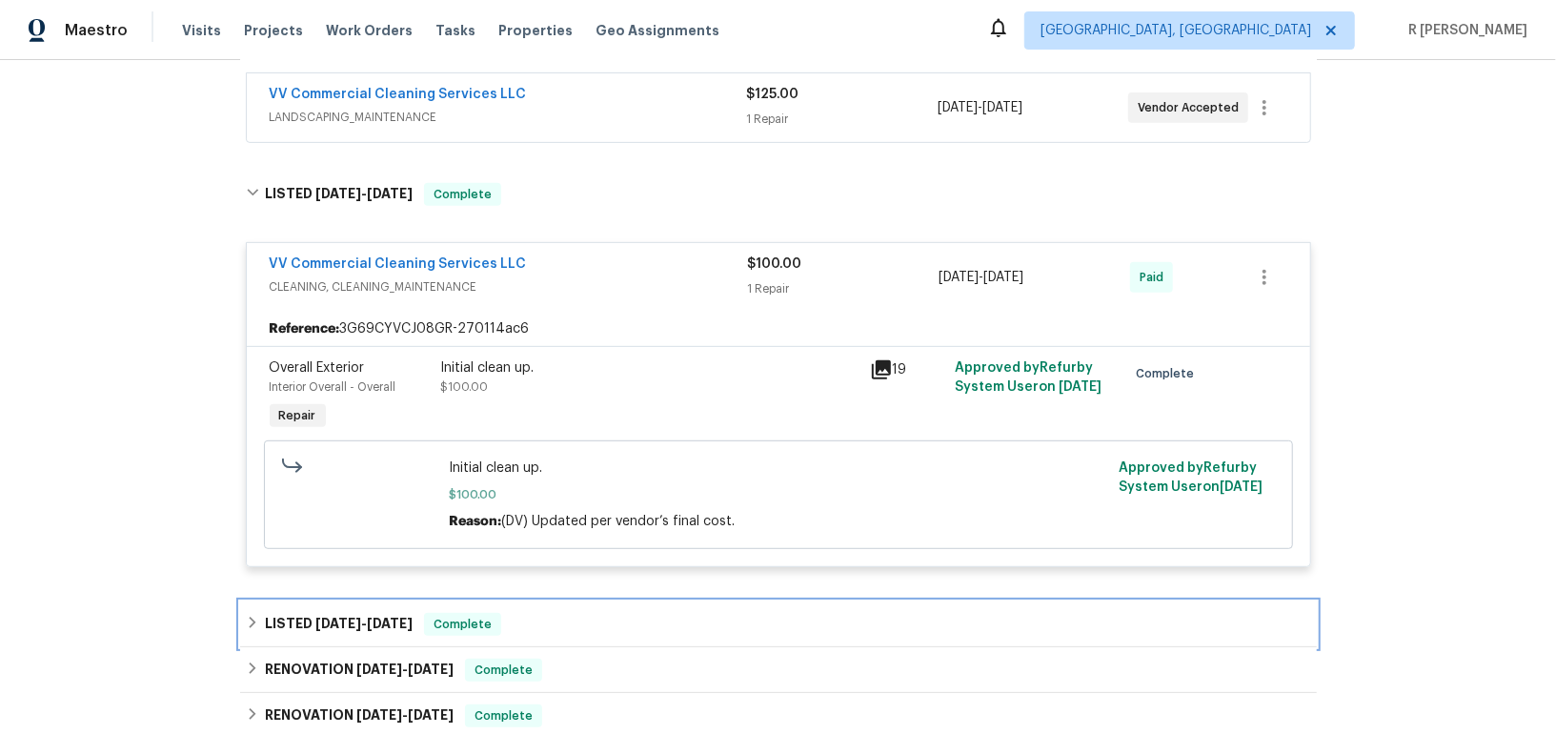
click at [597, 613] on div "LISTED 5/12/25 - 5/14/25 Complete" at bounding box center [778, 624] width 1065 height 23
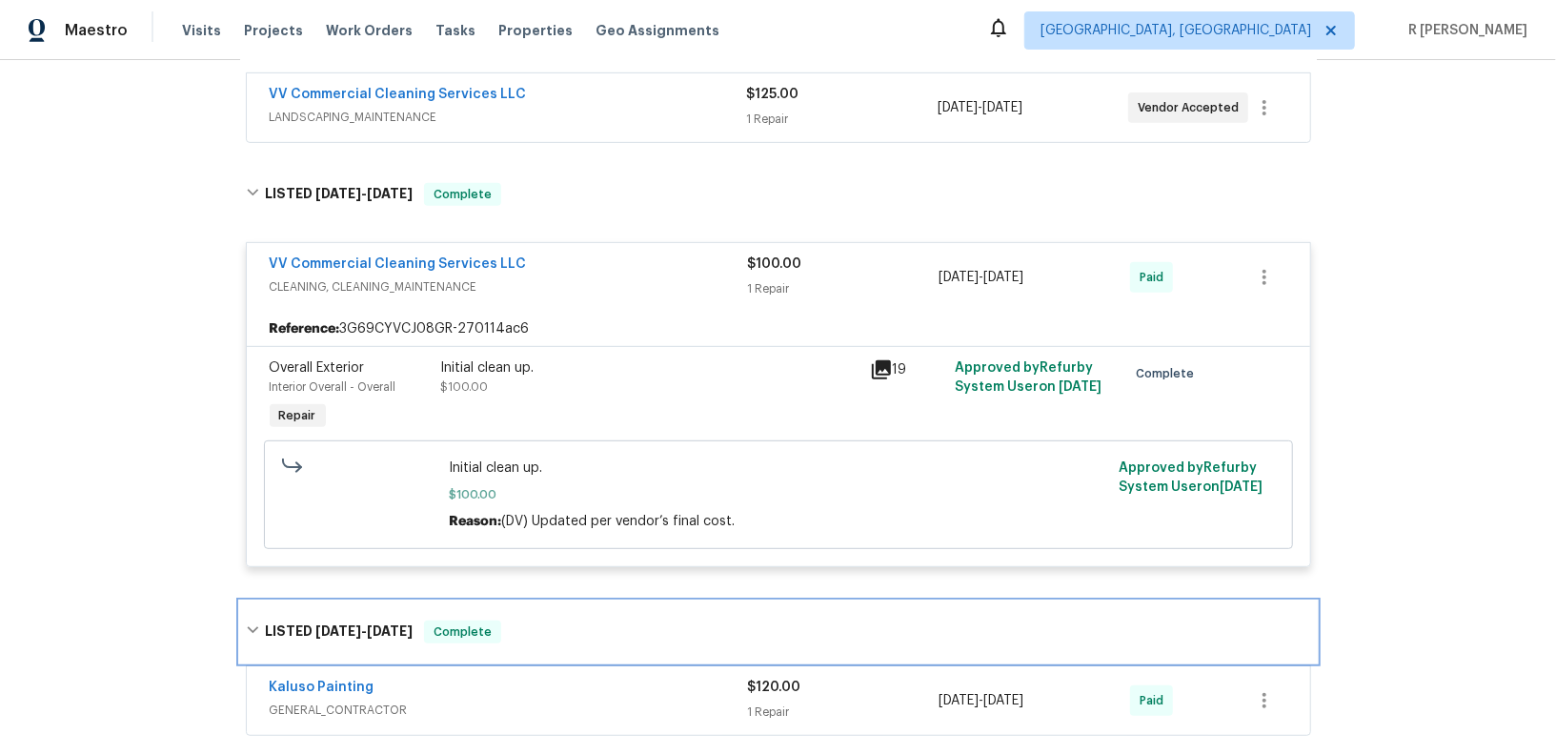
click at [597, 620] on div "LISTED 5/12/25 - 5/14/25 Complete" at bounding box center [778, 631] width 1065 height 23
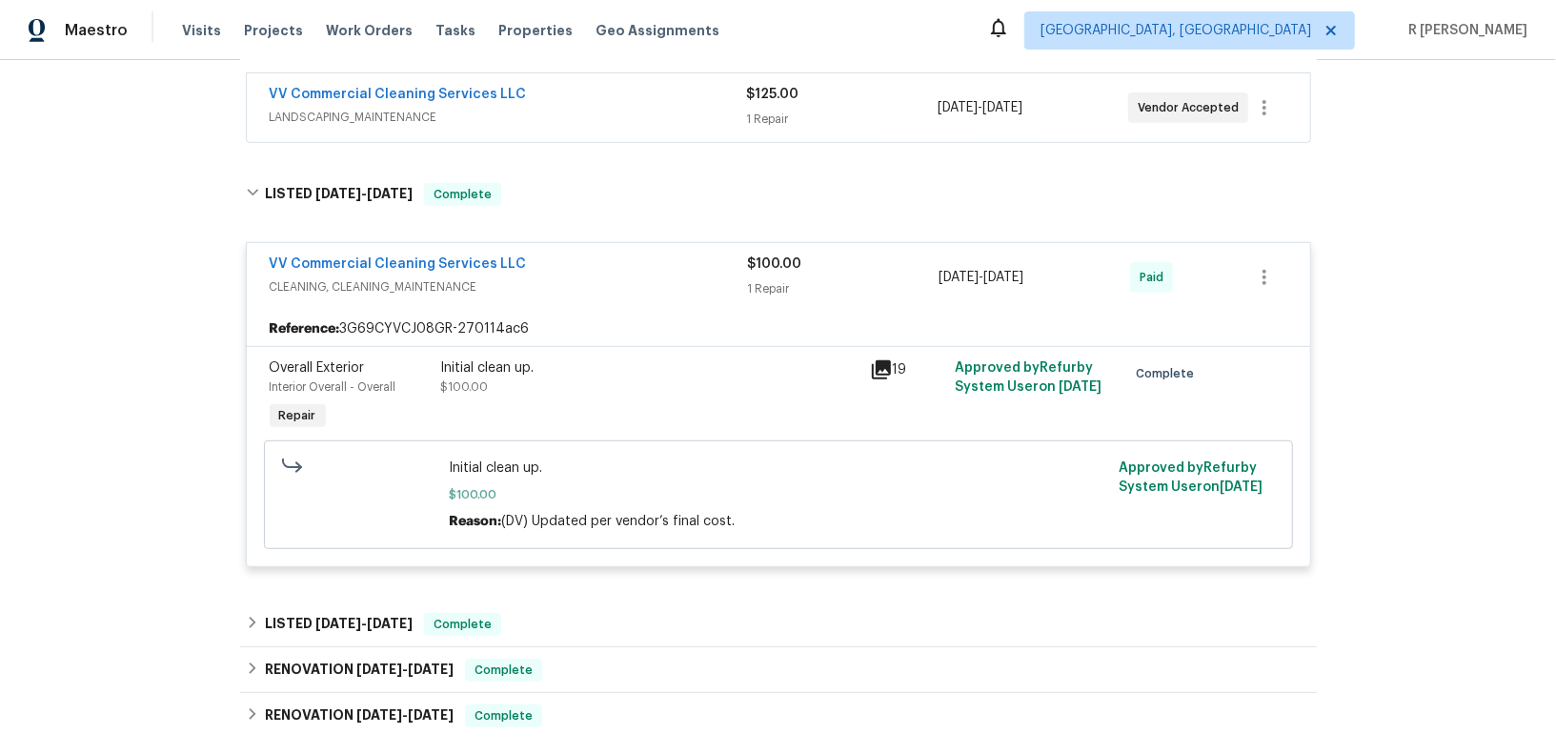
click at [627, 277] on span "CLEANING, CLEANING_MAINTENANCE" at bounding box center [509, 286] width 478 height 19
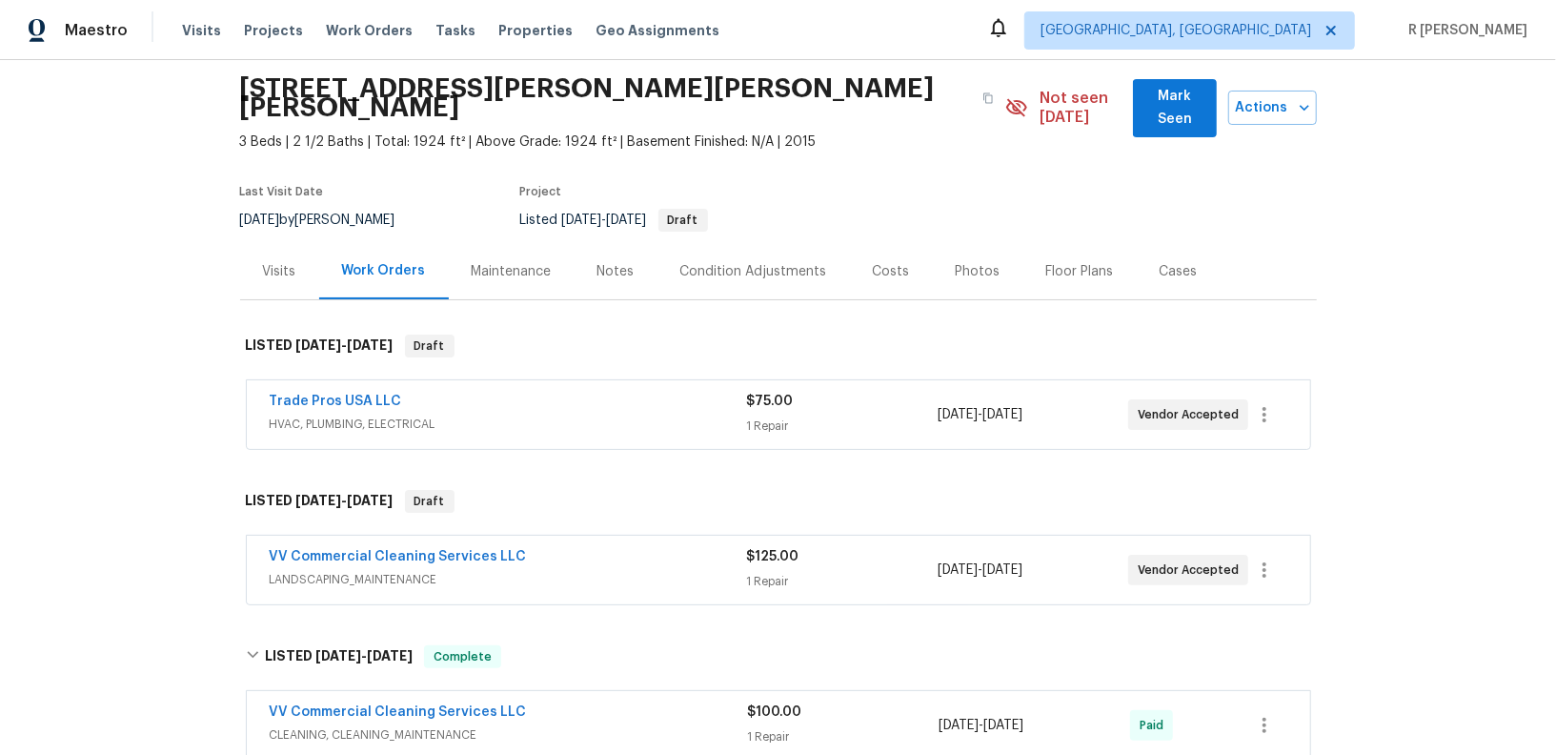
scroll to position [74, 0]
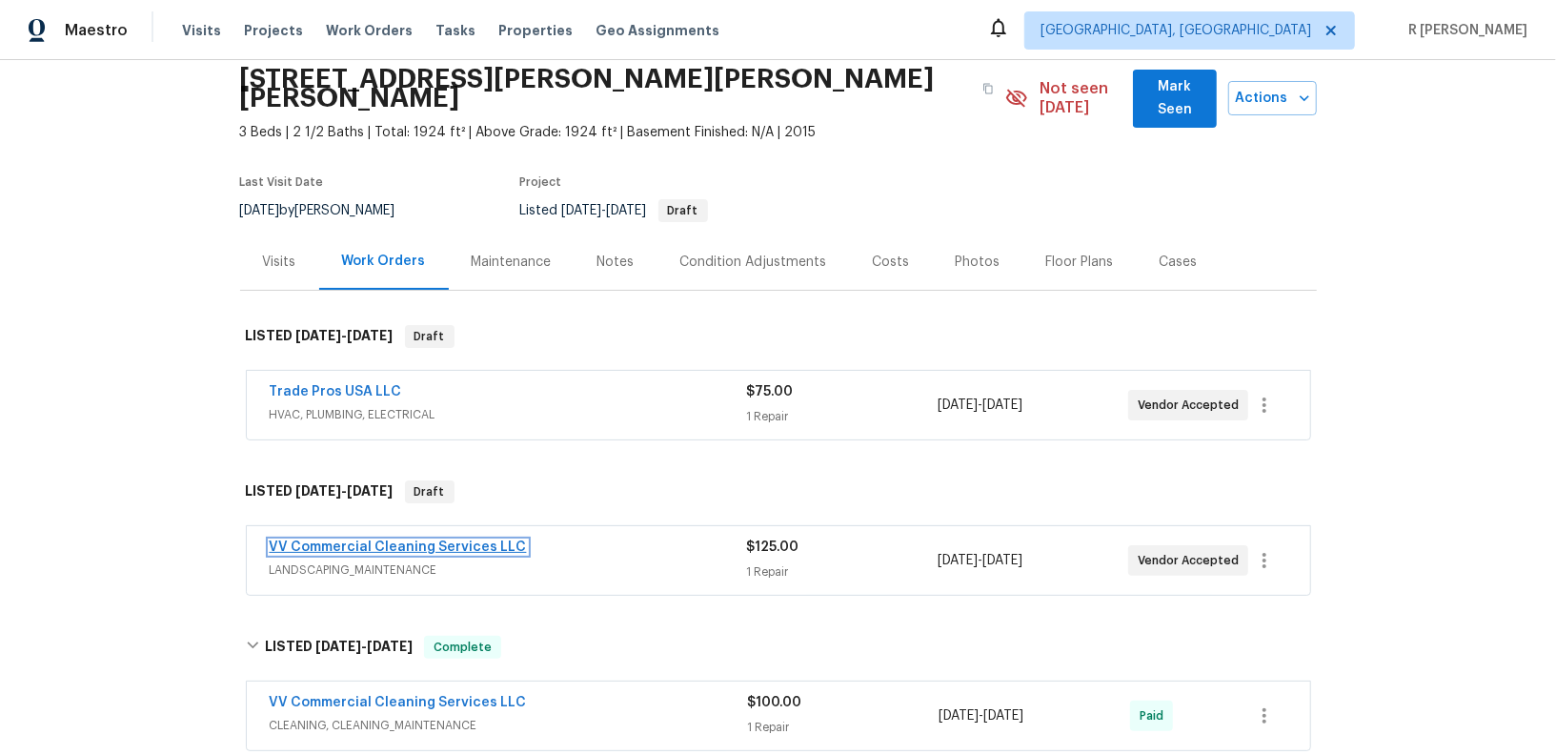
click at [401, 540] on link "VV Commercial Cleaning Services LLC" at bounding box center [398, 546] width 257 height 13
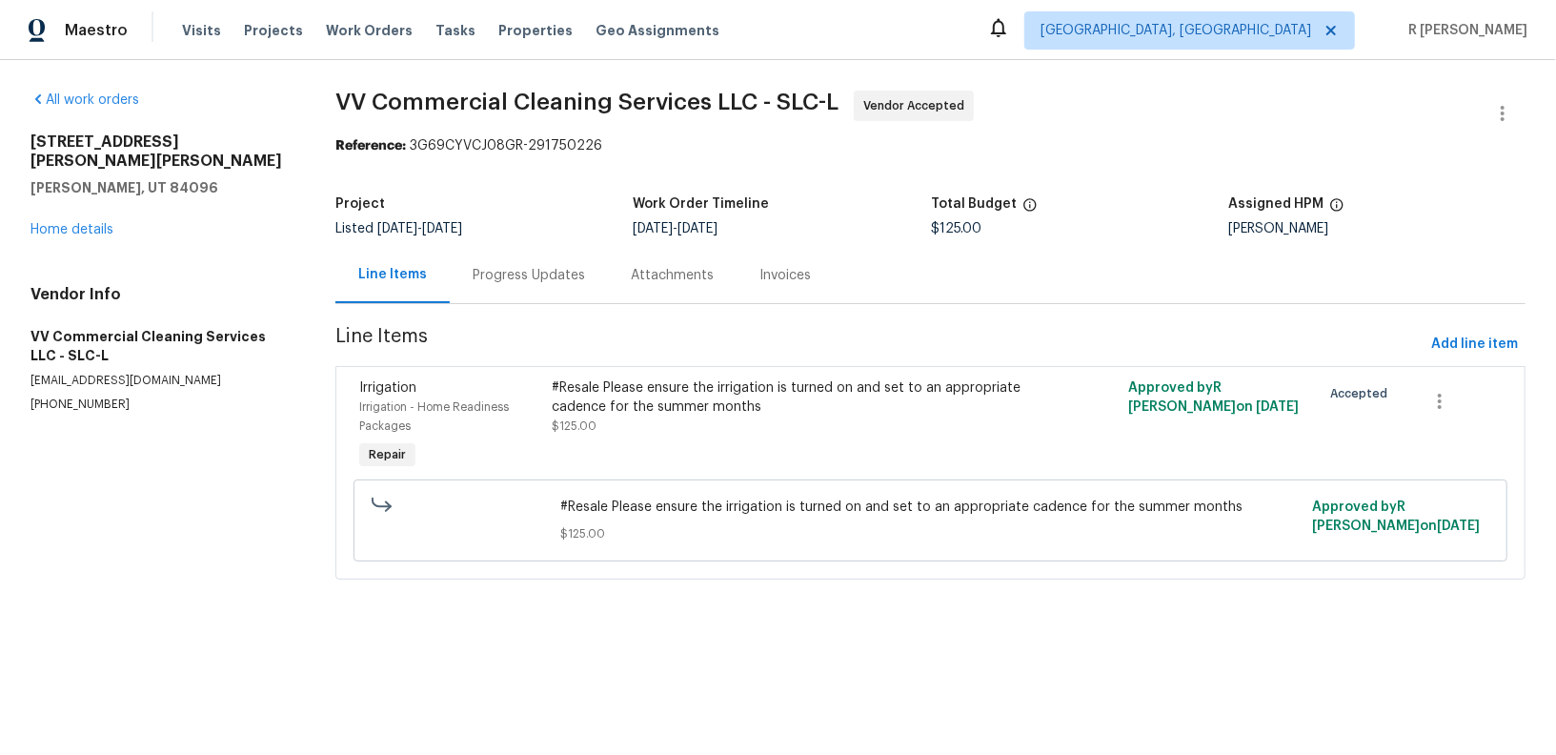
click at [493, 313] on section "VV Commercial Cleaning Services LLC - SLC-L Vendor Accepted Reference: 3G69CYVC…" at bounding box center [930, 347] width 1190 height 512
drag, startPoint x: 571, startPoint y: 319, endPoint x: 551, endPoint y: 304, distance: 25.2
click at [568, 317] on section "VV Commercial Cleaning Services LLC - SLC-L Vendor Accepted Reference: 3G69CYVC…" at bounding box center [930, 347] width 1190 height 512
click at [551, 304] on section "VV Commercial Cleaning Services LLC - SLC-L Vendor Accepted Reference: 3G69CYVC…" at bounding box center [930, 347] width 1190 height 512
click at [523, 289] on div "Progress Updates" at bounding box center [529, 275] width 158 height 56
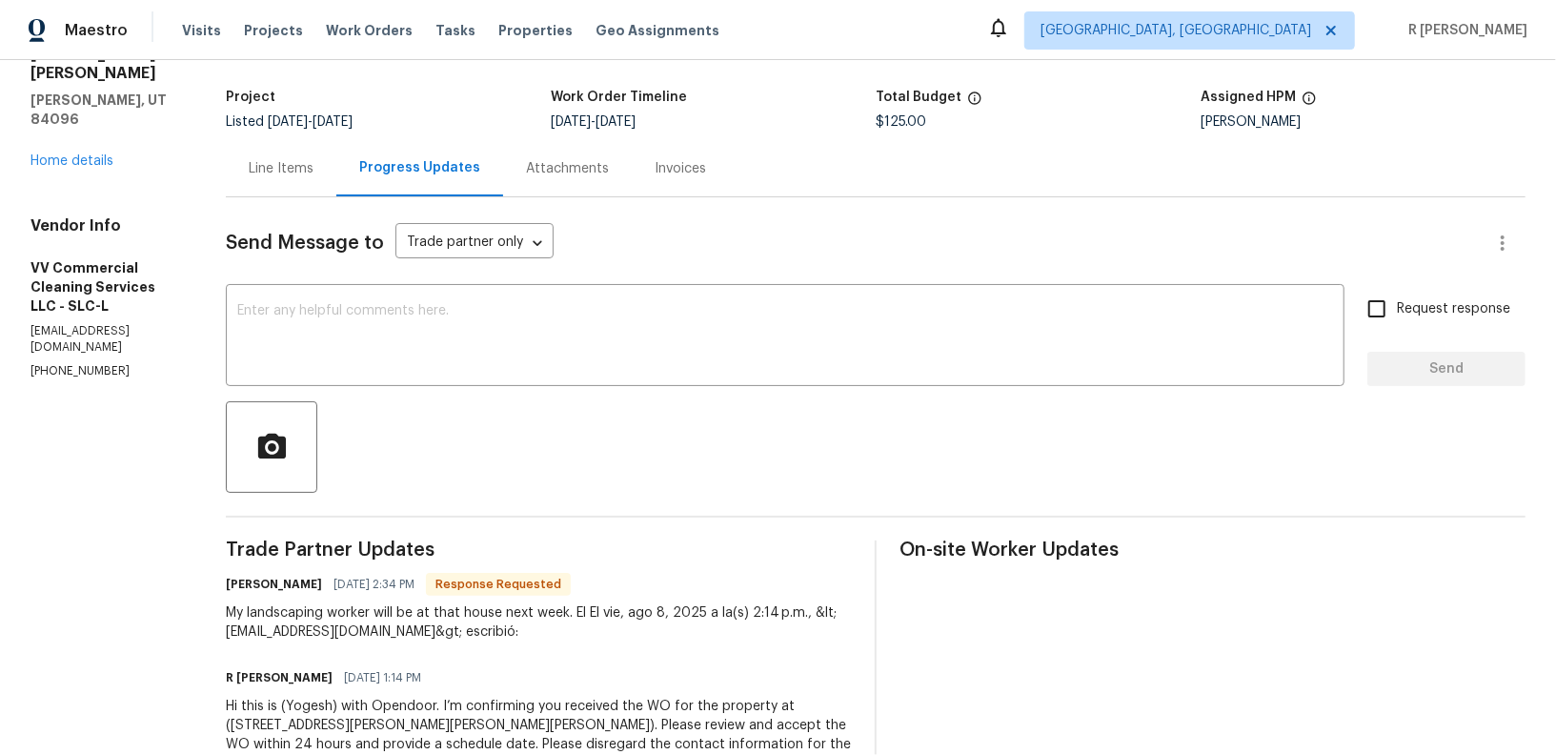
scroll to position [106, 0]
click at [604, 393] on div "Send Message to Trade partner only Trade partner only ​ x ​ Request response Se…" at bounding box center [875, 497] width 1299 height 598
click at [425, 322] on textarea at bounding box center [785, 338] width 1096 height 67
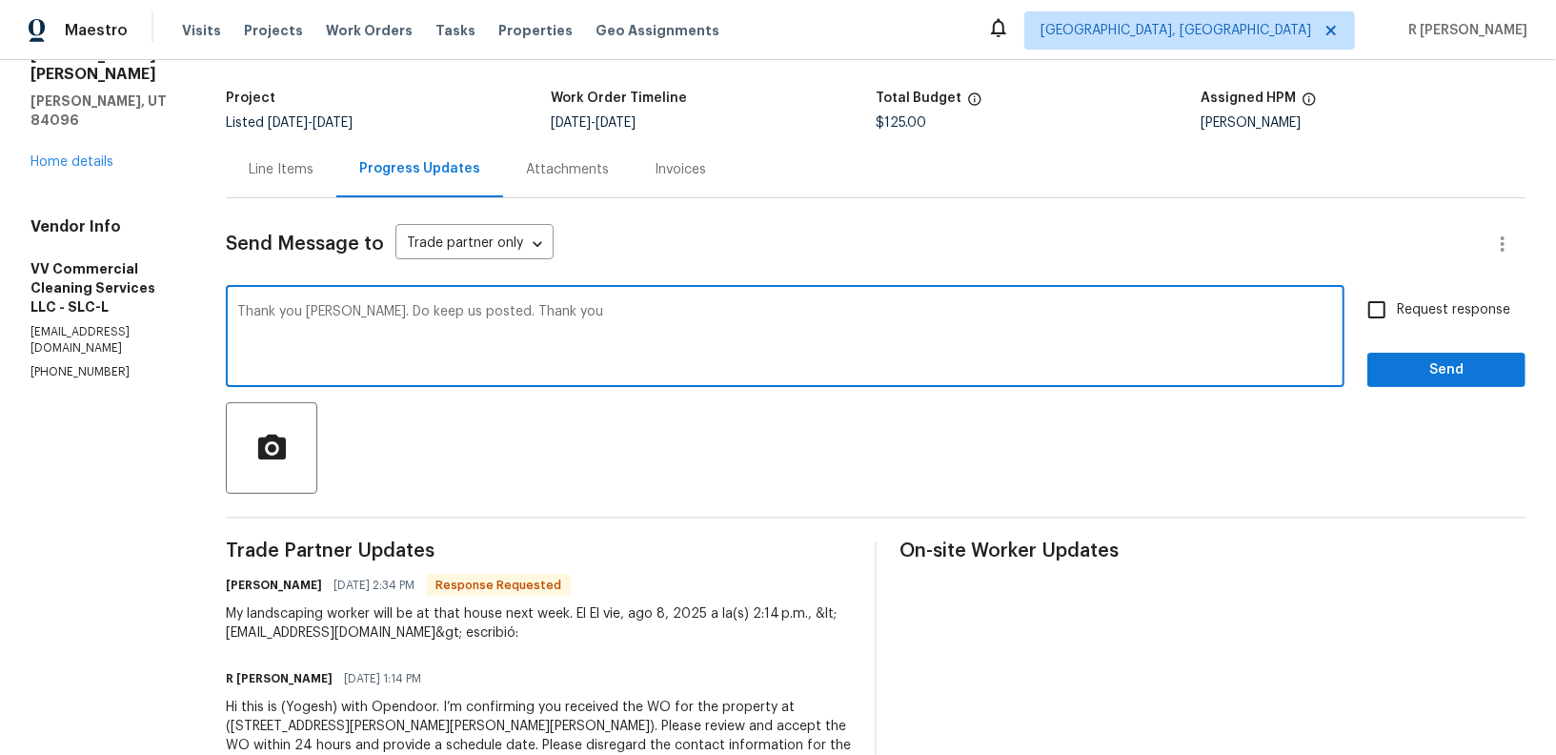
type textarea "Thank you Alma. Do keep us posted. Thank you"
click at [1397, 307] on input "Request response" at bounding box center [1377, 310] width 40 height 40
checkbox input "true"
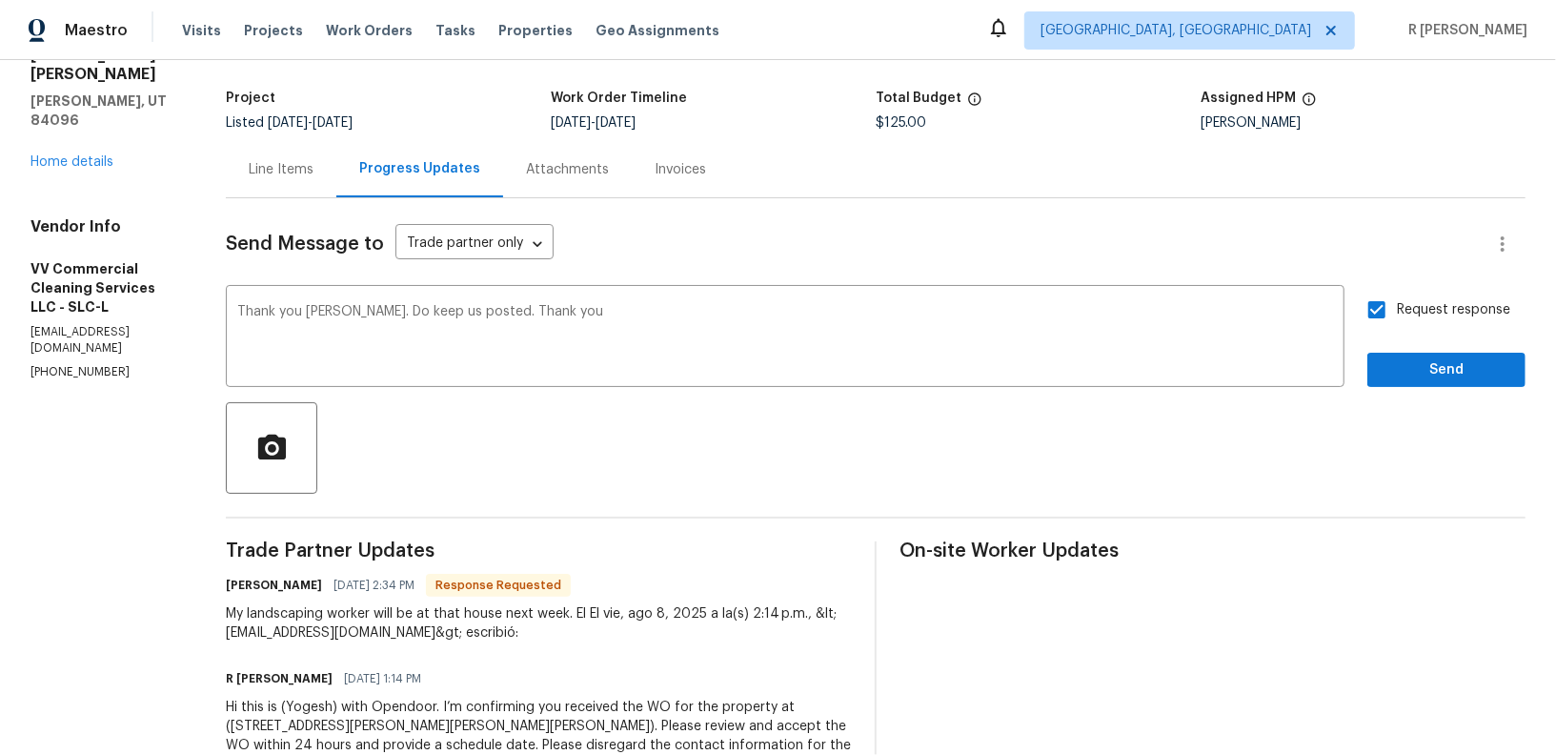
click at [1430, 387] on div "Send Message to Trade partner only Trade partner only ​ Thank you Alma. Do keep…" at bounding box center [875, 497] width 1299 height 598
click at [1416, 386] on button "Send" at bounding box center [1446, 369] width 158 height 35
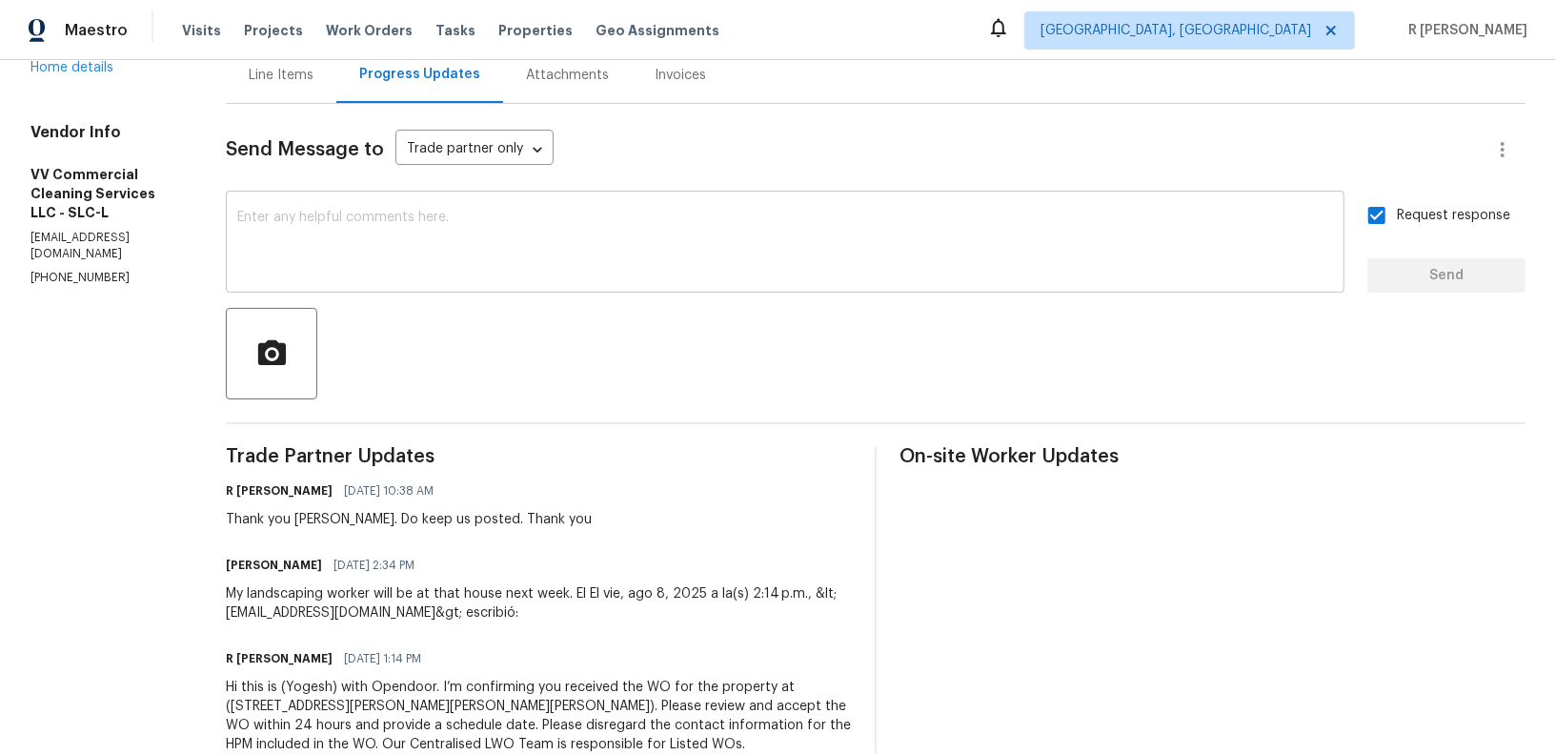
scroll to position [252, 0]
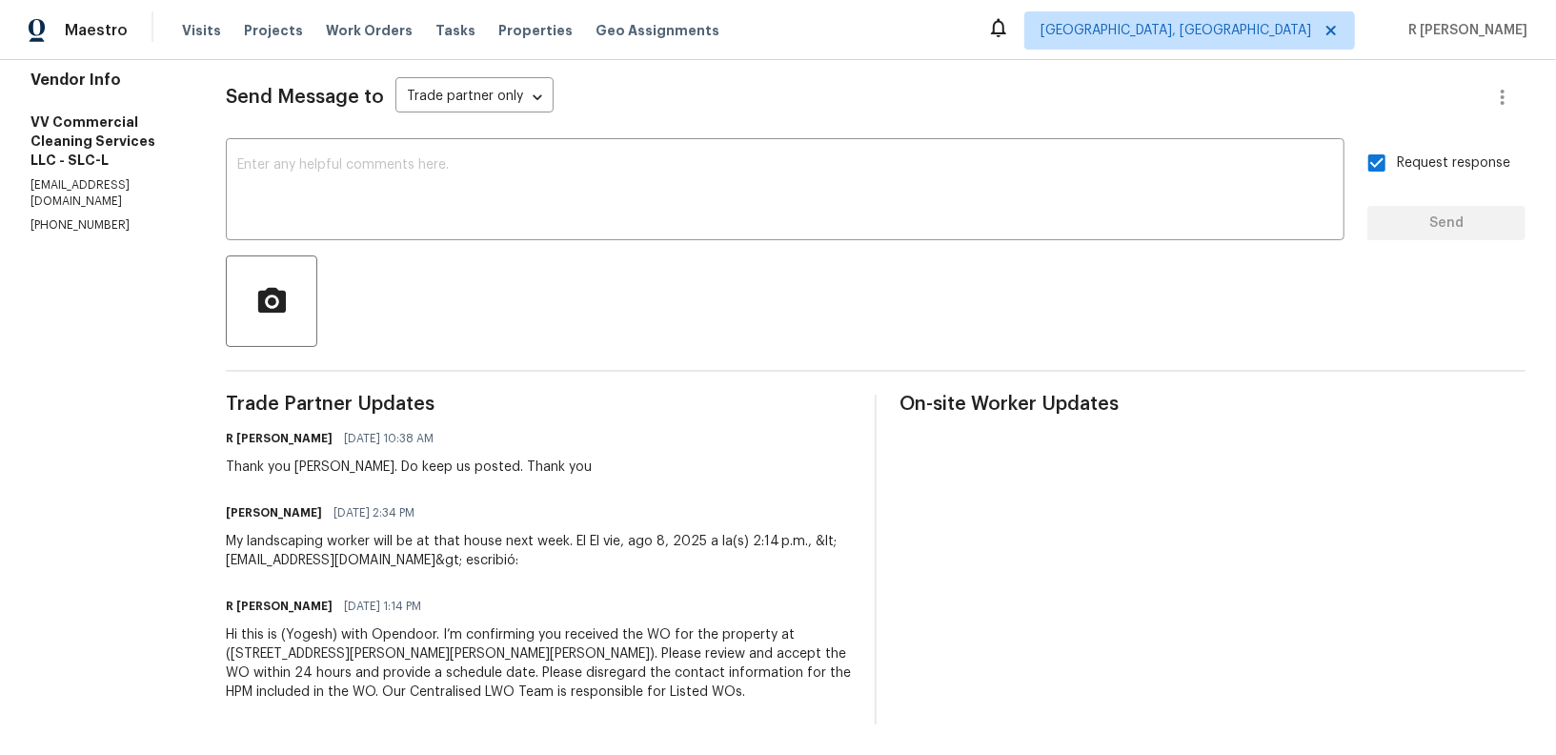
click at [443, 538] on div "My landscaping worker will be at that house next week. El El vie, ago 8, 2025 a…" at bounding box center [539, 551] width 626 height 38
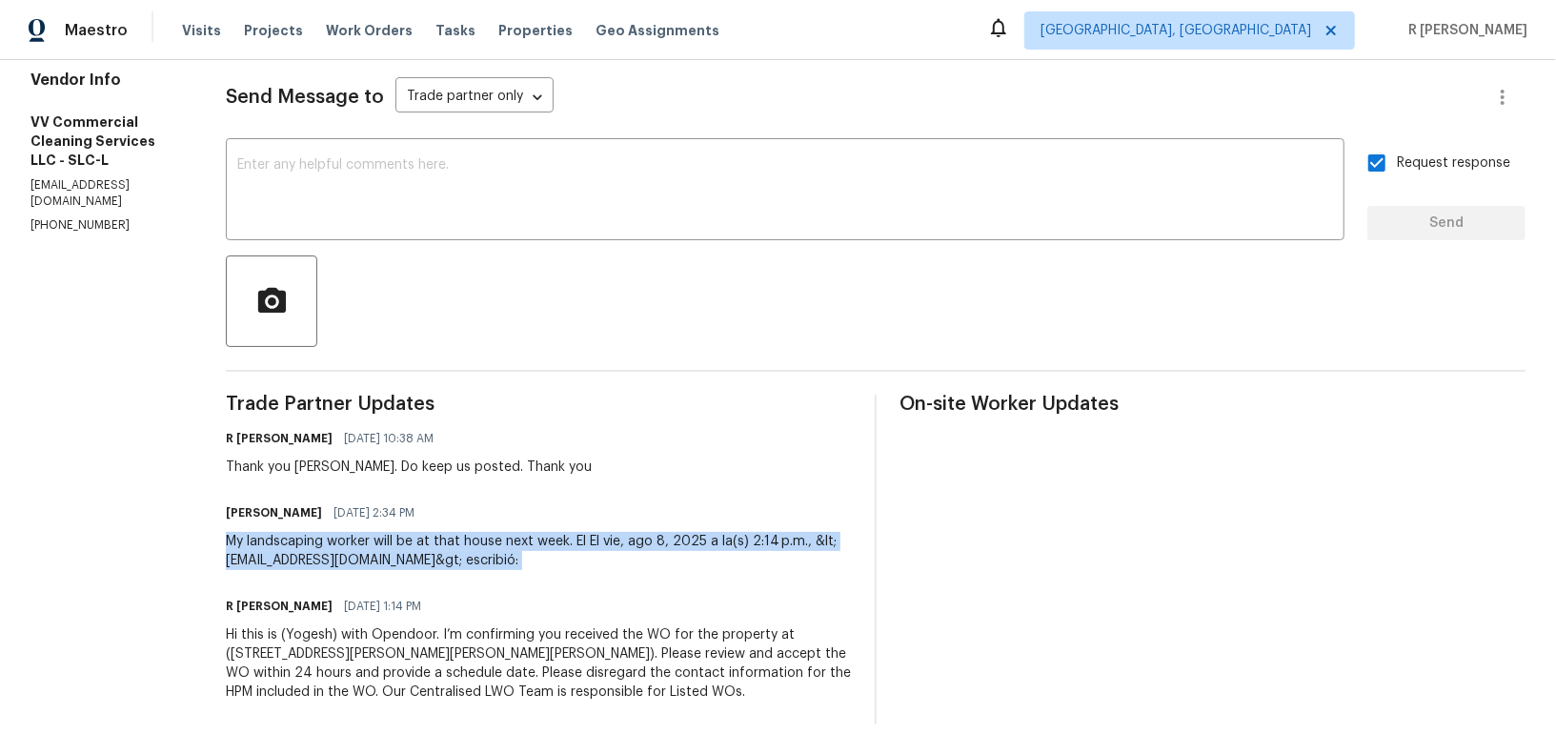
click at [443, 538] on div "My landscaping worker will be at that house next week. El El vie, ago 8, 2025 a…" at bounding box center [539, 551] width 626 height 38
copy div "My landscaping worker will be at that house next week. El El vie, ago 8, 2025 a…"
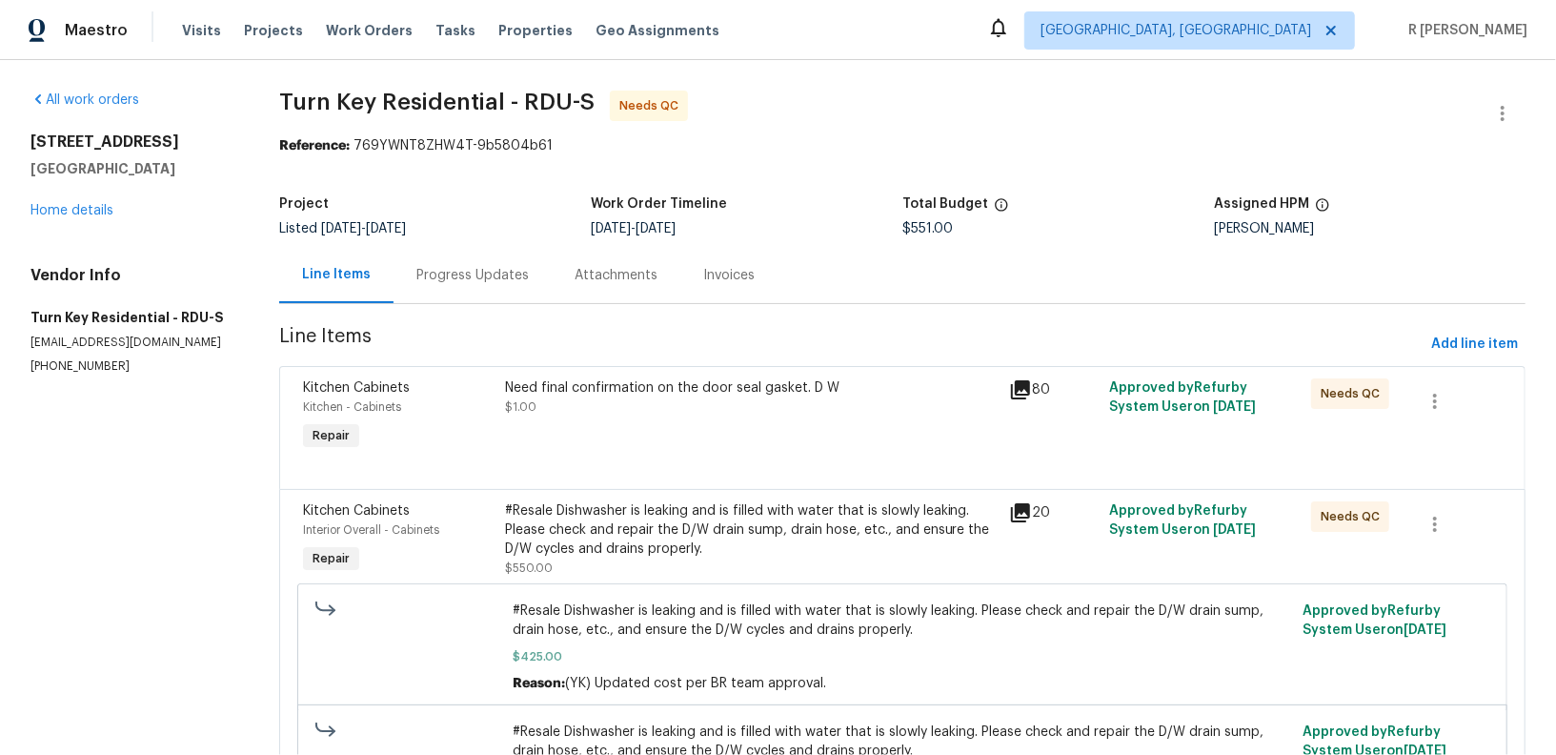
click at [507, 272] on div "Progress Updates" at bounding box center [472, 275] width 112 height 19
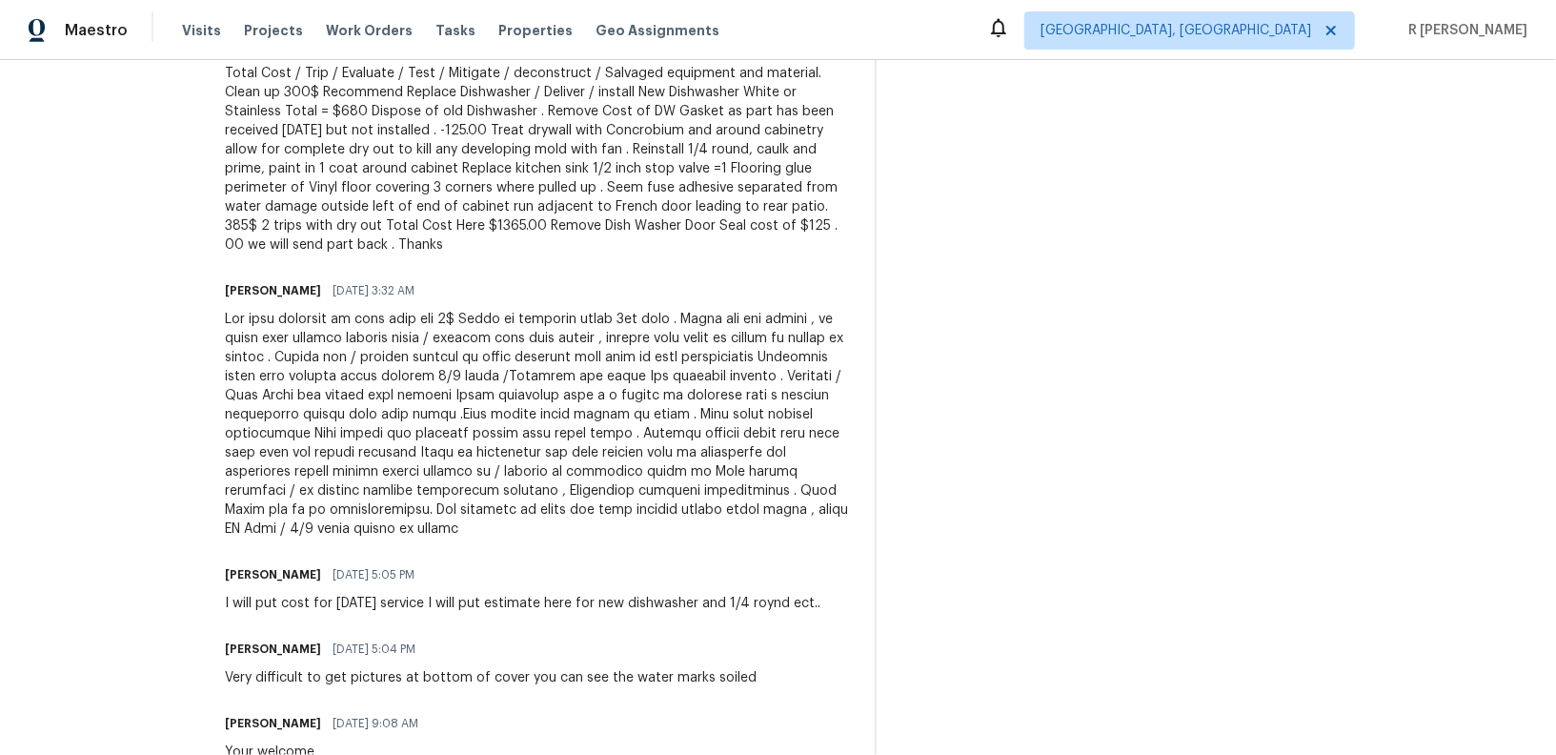
scroll to position [728, 0]
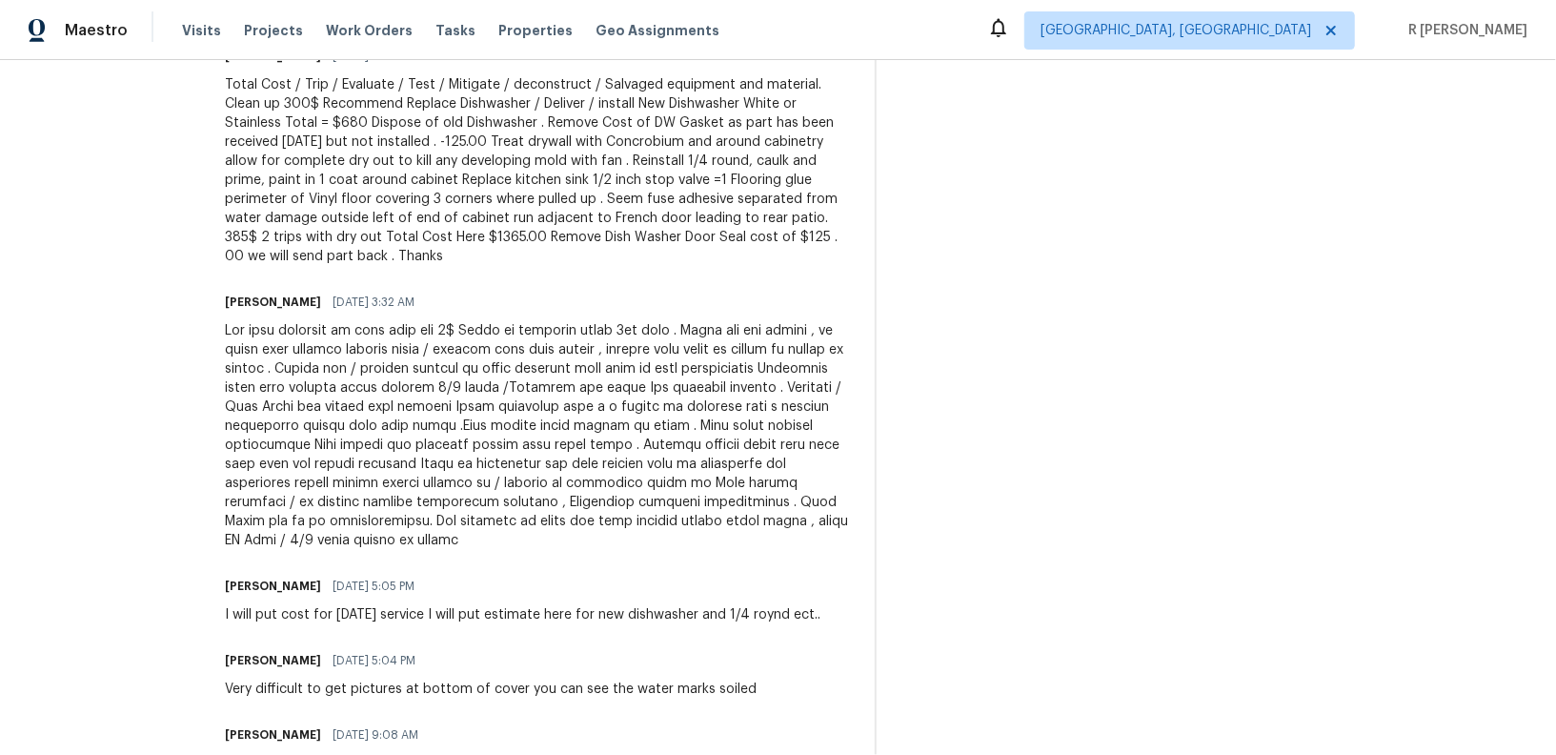
click at [579, 484] on div at bounding box center [538, 435] width 627 height 229
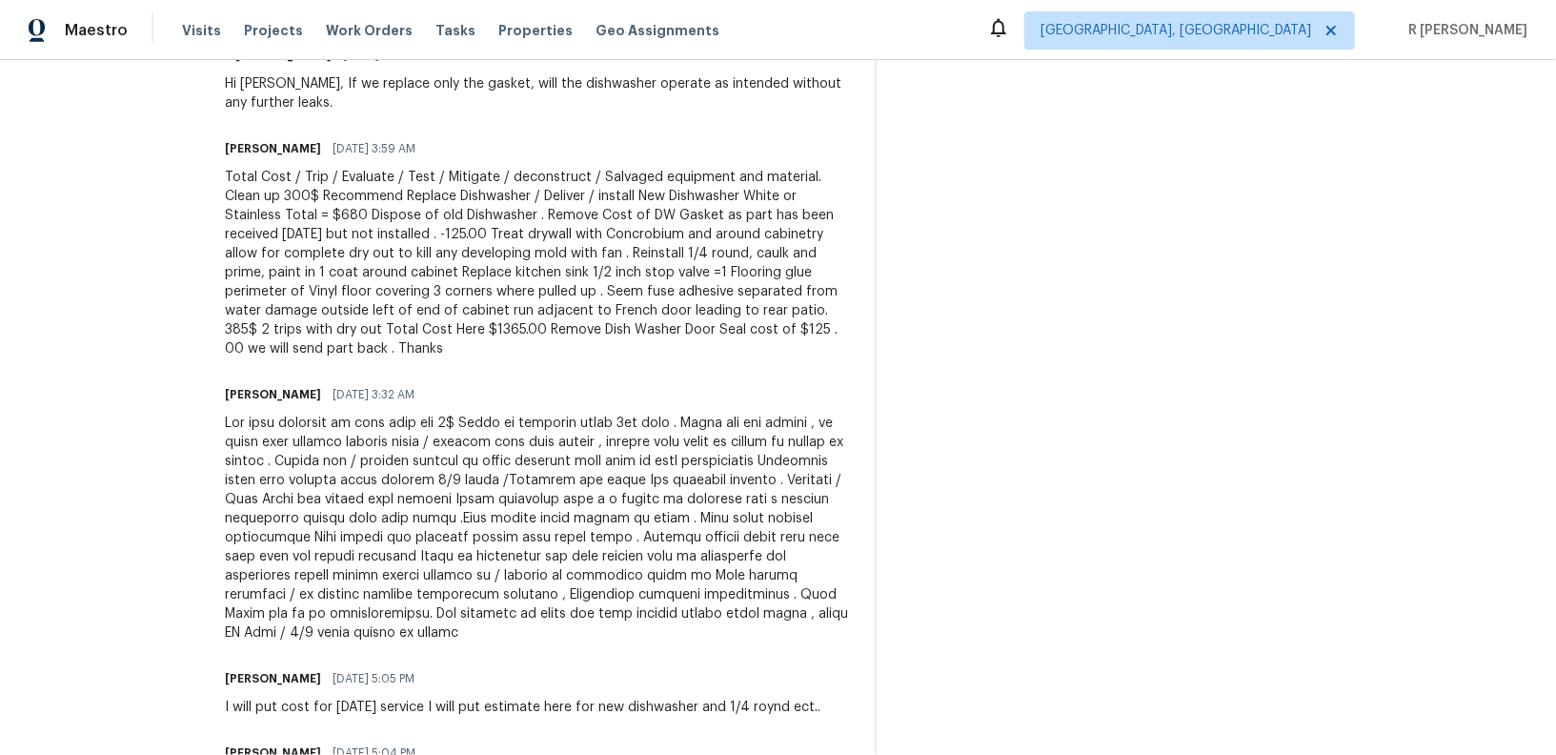
click at [568, 263] on div "Total Cost / Trip / Evaluate / Test / Mitigate / deconstruct / Salvaged equipme…" at bounding box center [538, 263] width 627 height 191
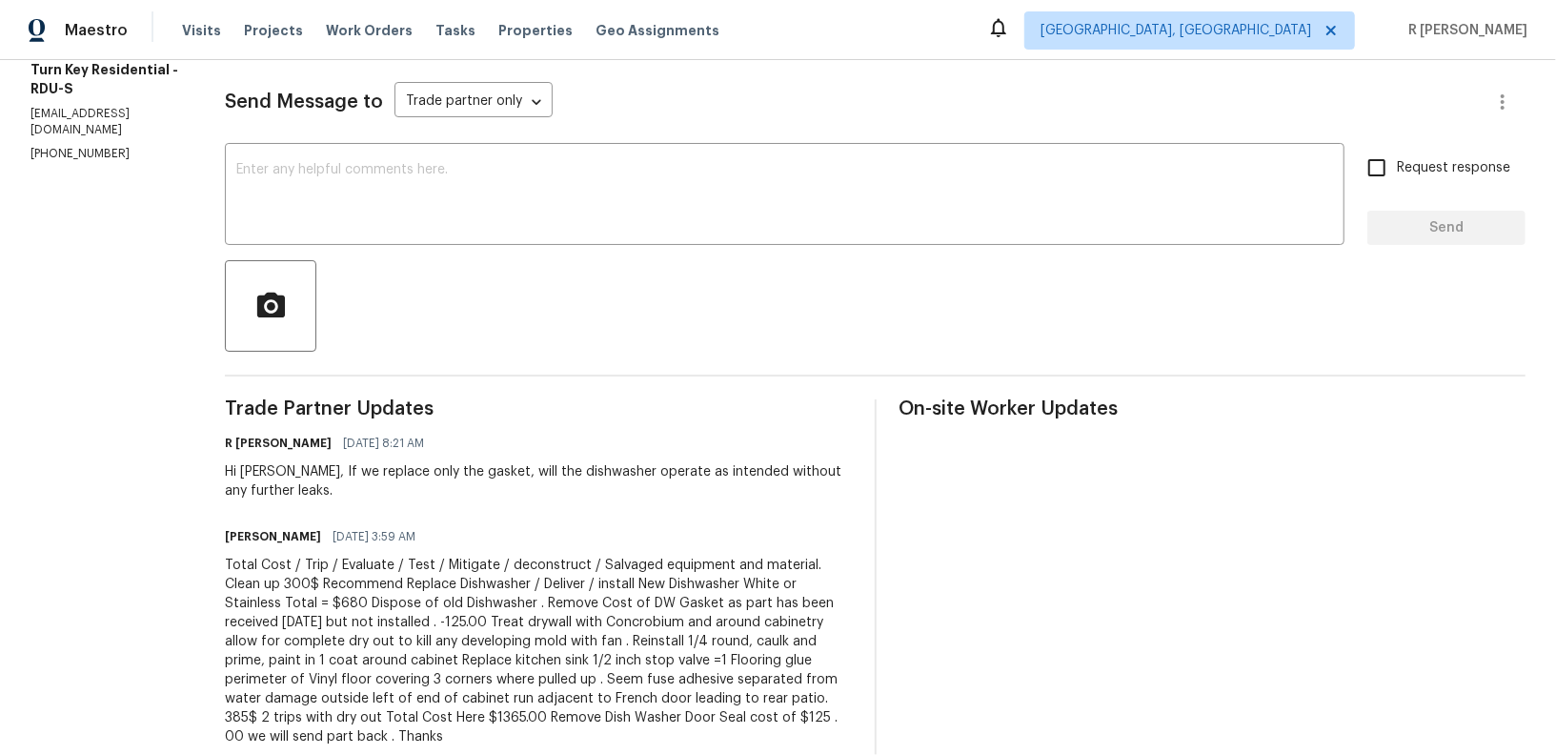
scroll to position [0, 0]
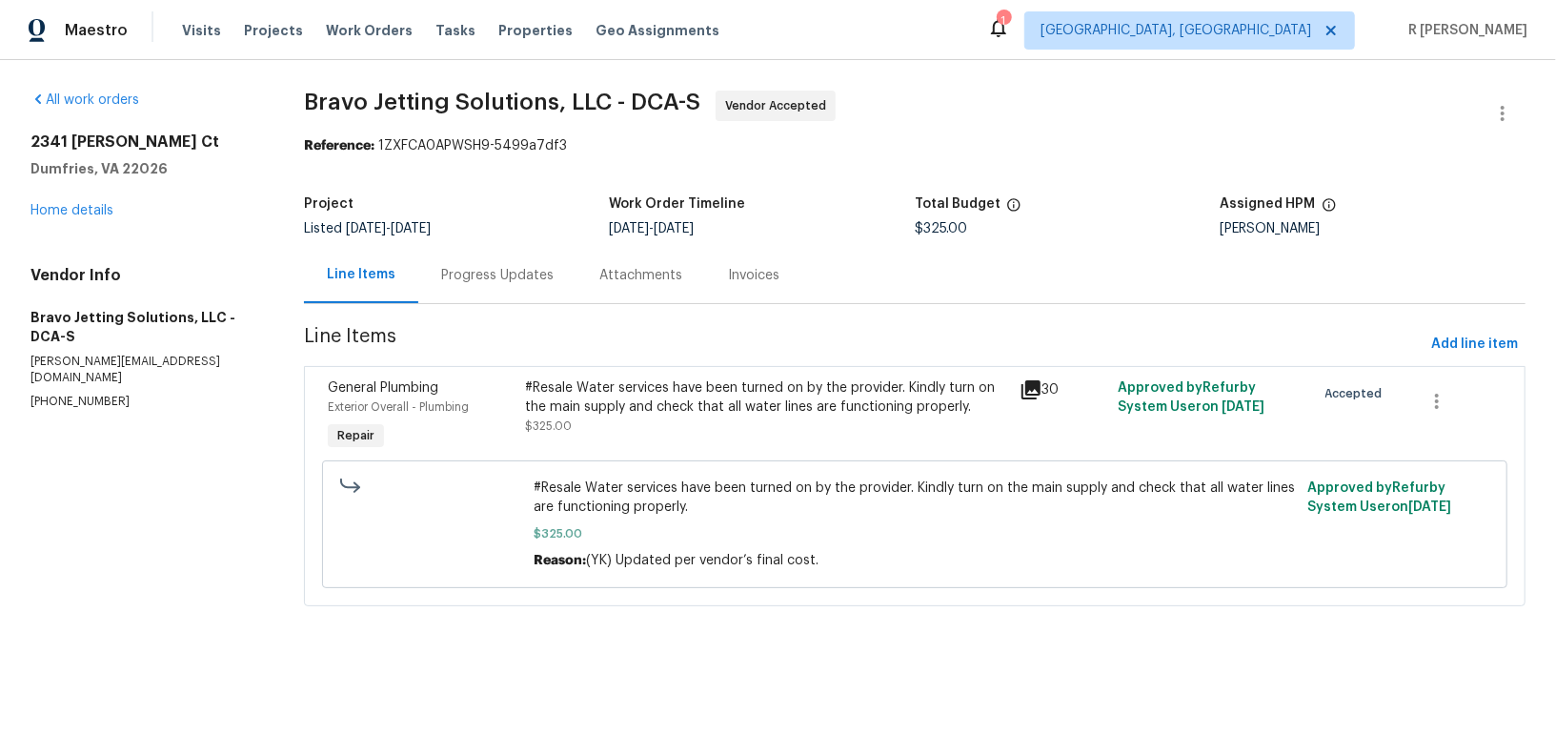
click at [500, 298] on div "Progress Updates" at bounding box center [497, 275] width 158 height 56
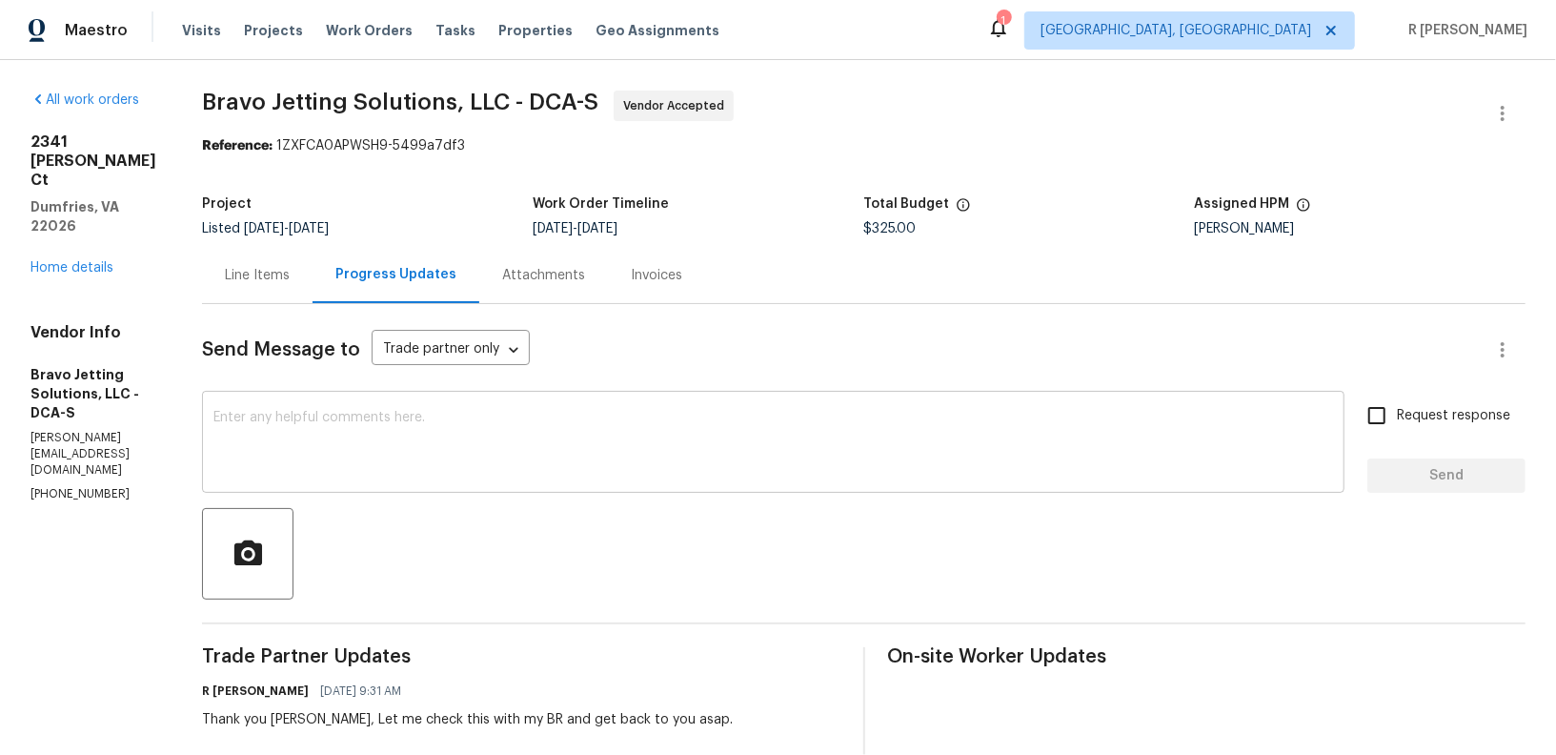
click at [595, 402] on div "x ​" at bounding box center [773, 443] width 1142 height 97
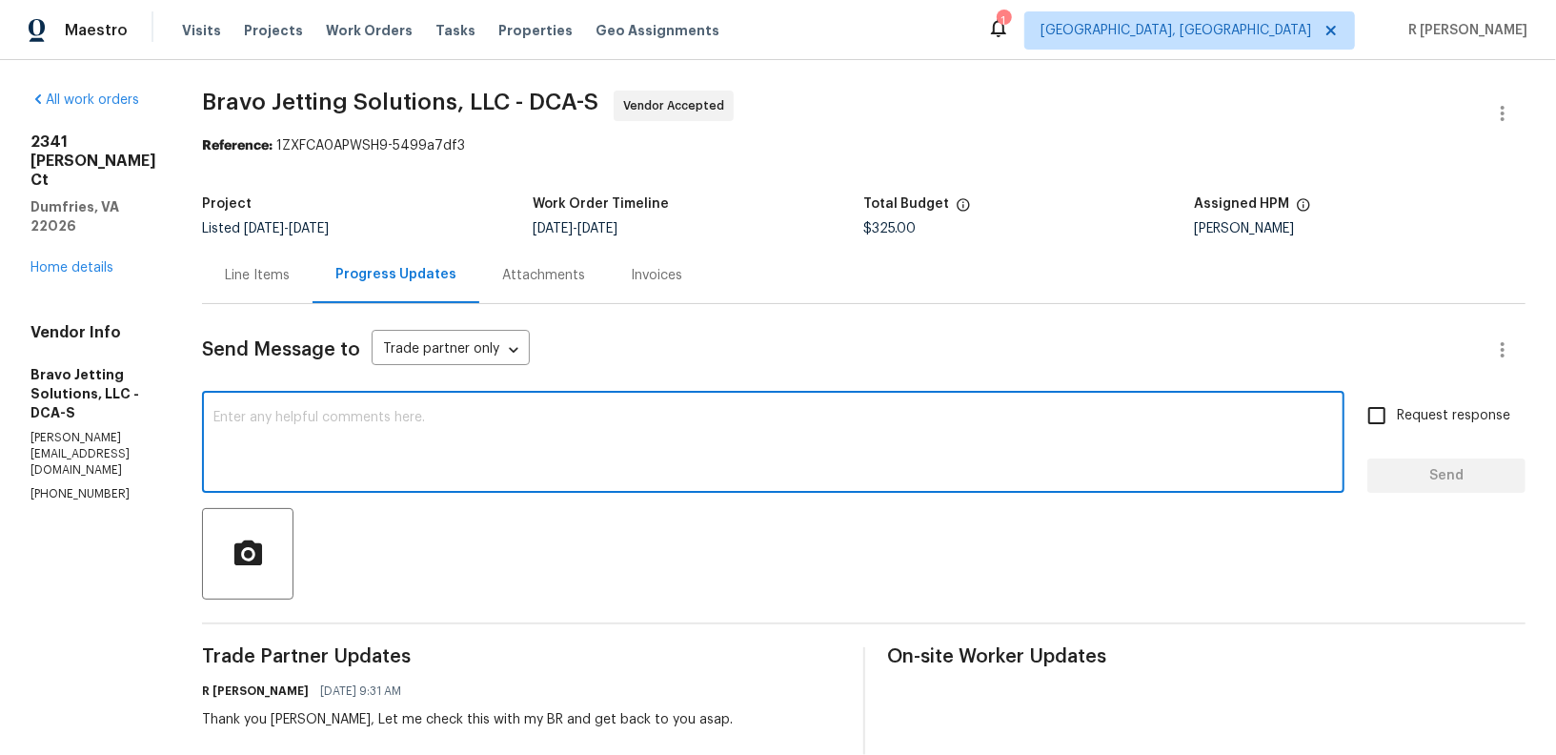
paste textarea "Hi Team, based on my budget reviewer we want these to be repaired. The pricing …"
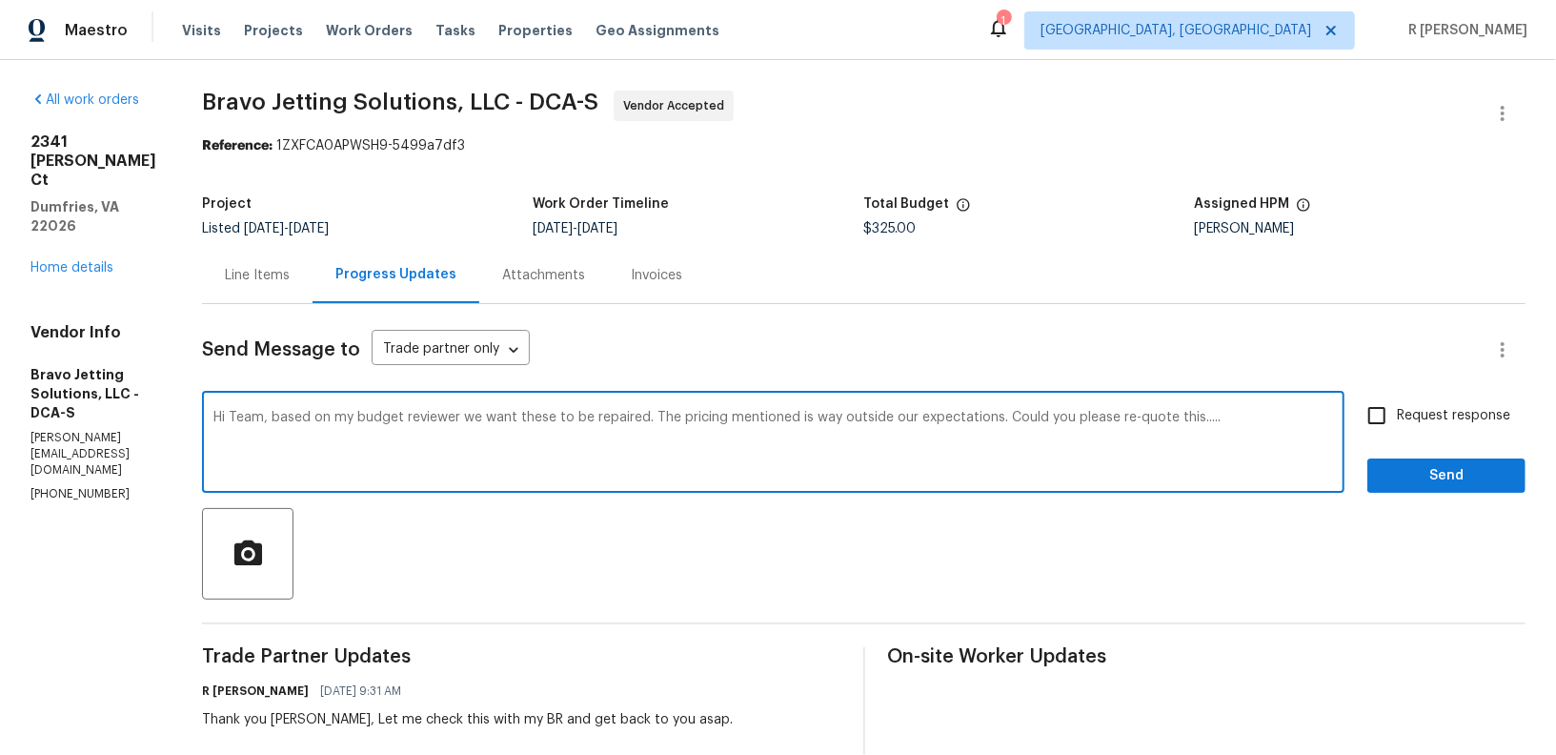
type textarea "Hi Team, based on my budget reviewer we want these to be repaired. The pricing …"
click at [1430, 475] on span "Send" at bounding box center [1446, 476] width 128 height 24
